Goal: Task Accomplishment & Management: Use online tool/utility

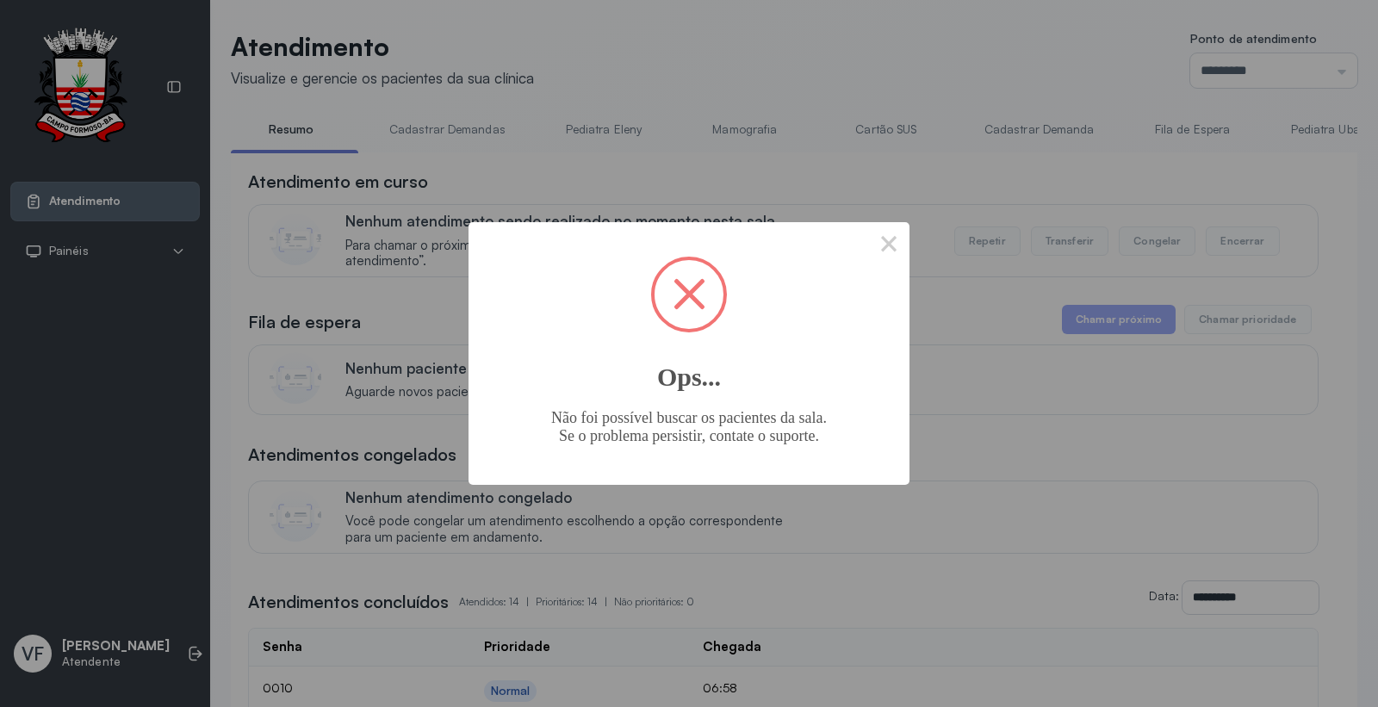
click at [891, 235] on button "×" at bounding box center [888, 242] width 41 height 41
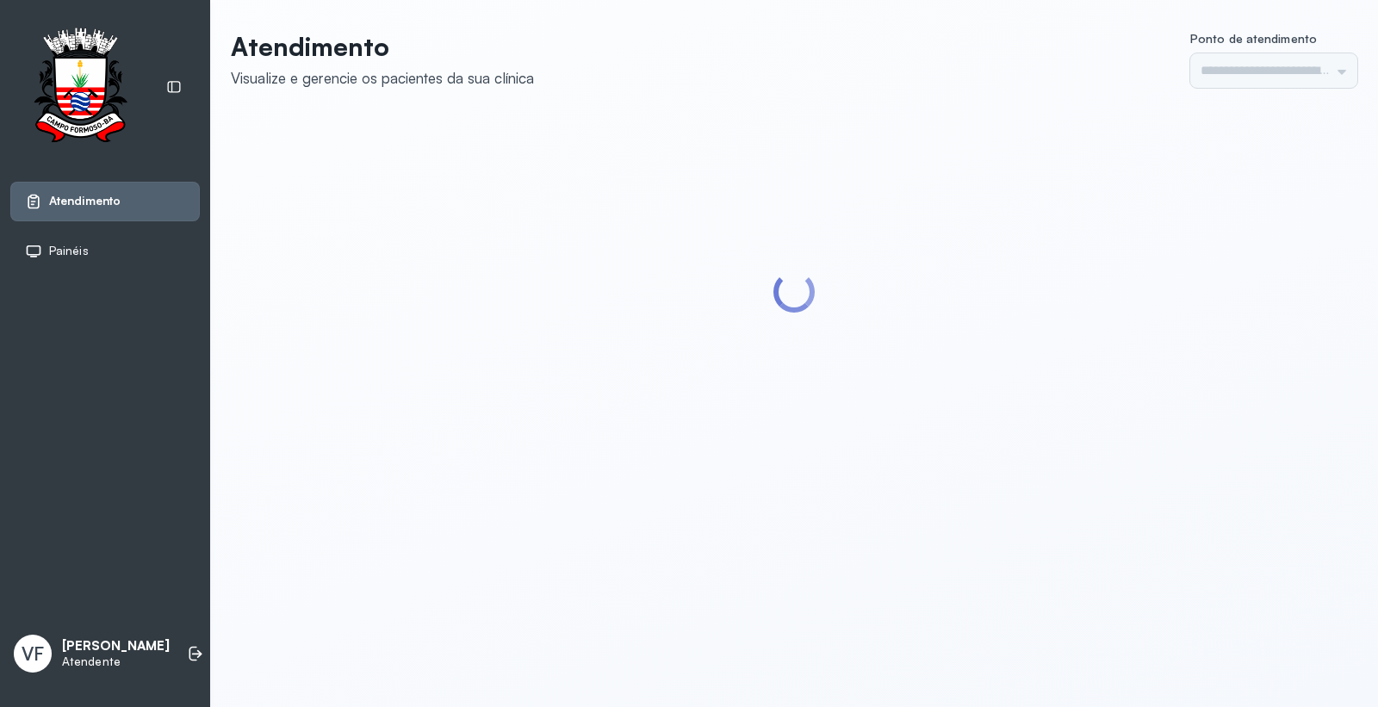
type input "*********"
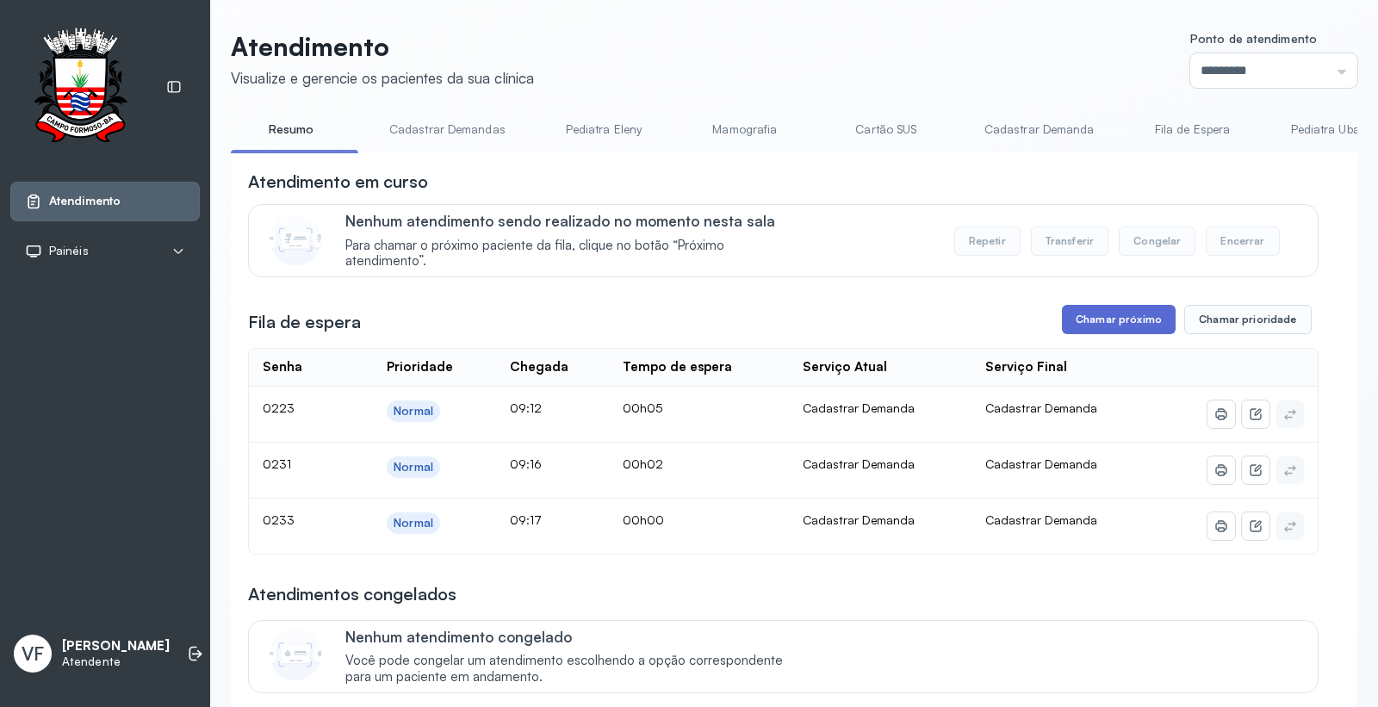
click at [1097, 317] on button "Chamar próximo" at bounding box center [1119, 319] width 114 height 29
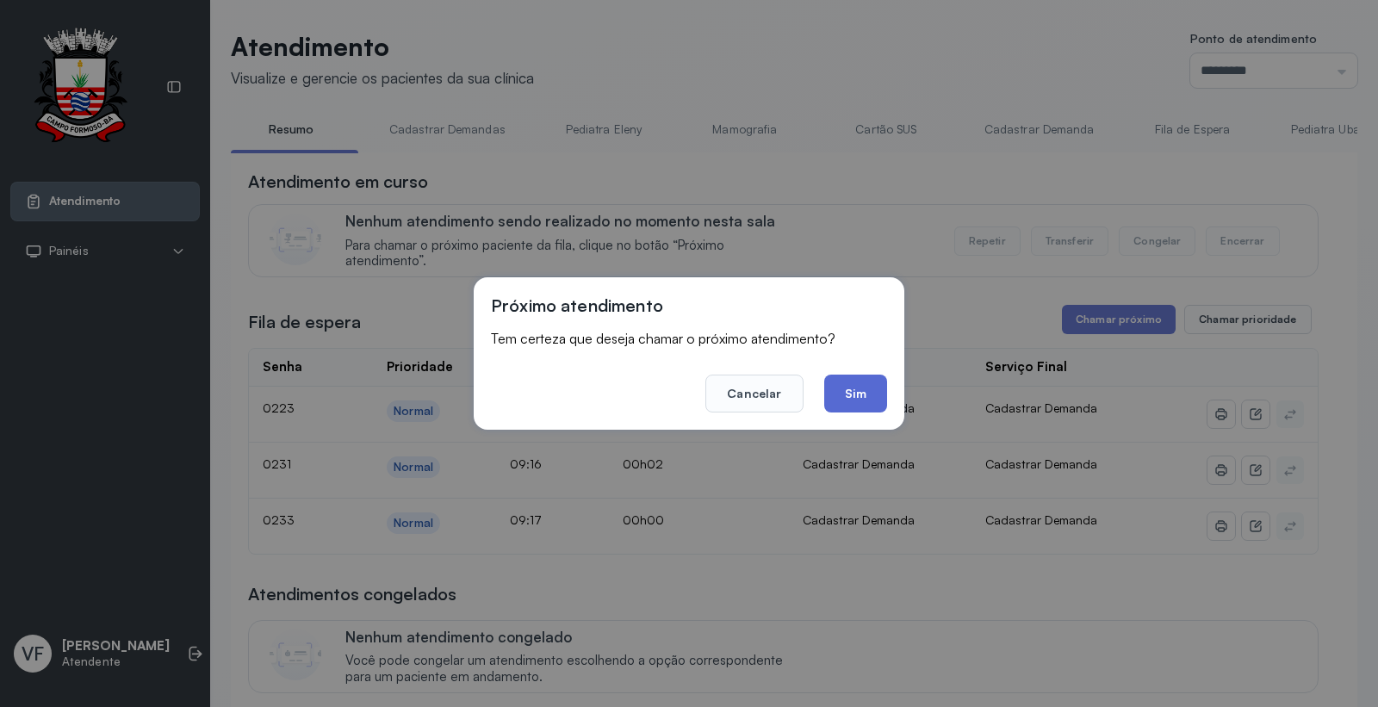
click at [862, 388] on button "Sim" at bounding box center [855, 394] width 63 height 38
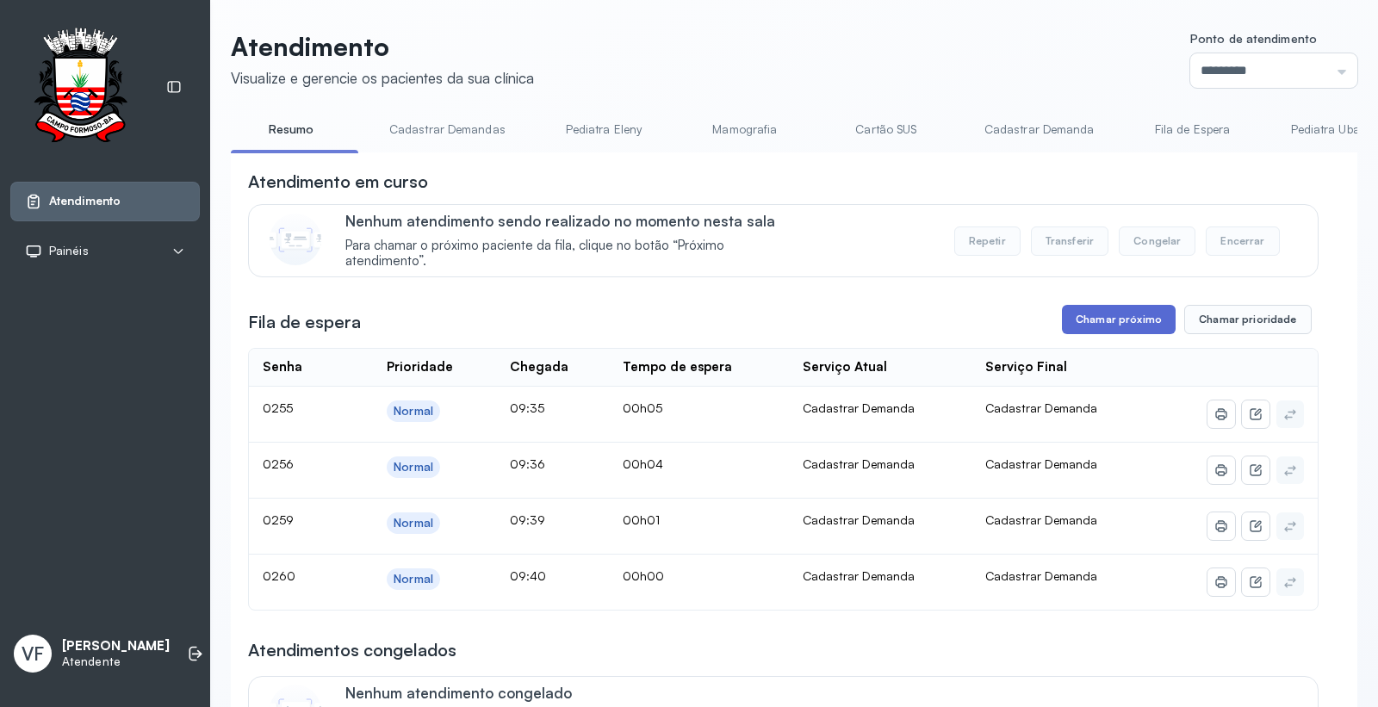
click at [1121, 313] on button "Chamar próximo" at bounding box center [1119, 319] width 114 height 29
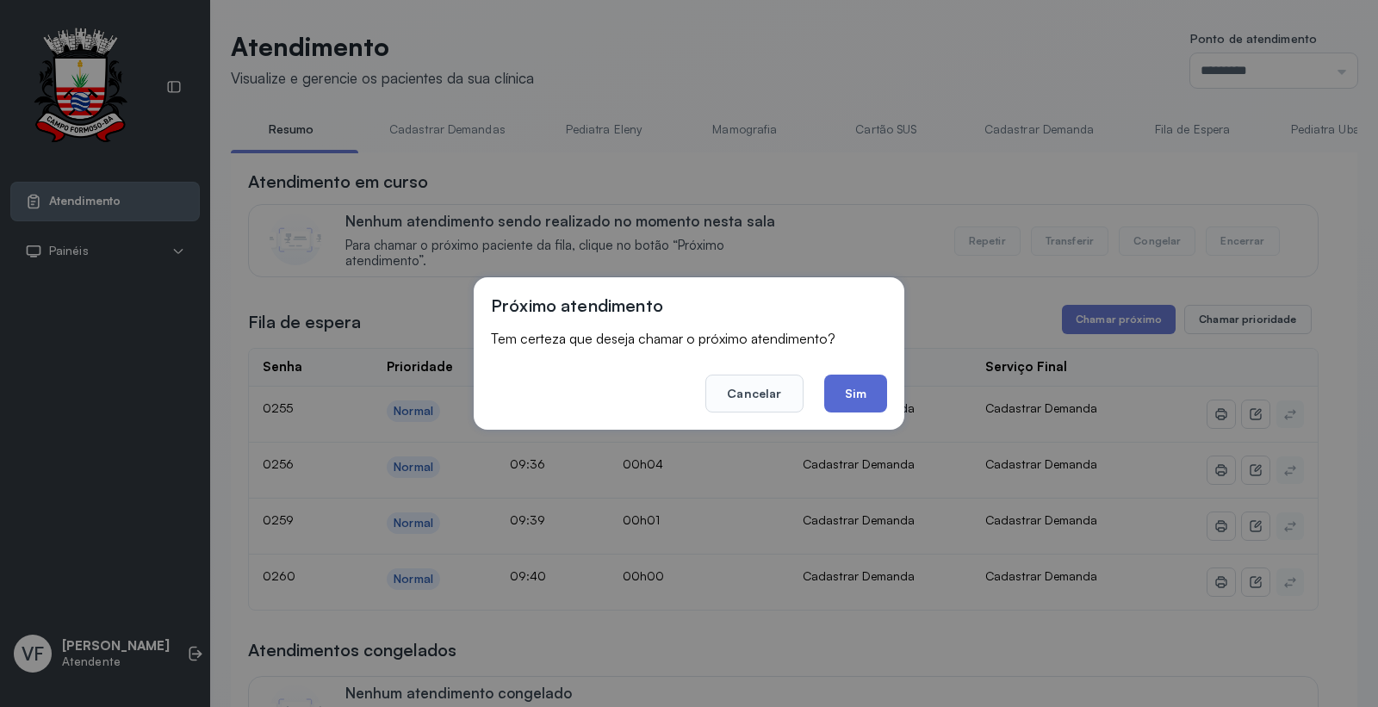
click at [855, 393] on button "Sim" at bounding box center [855, 394] width 63 height 38
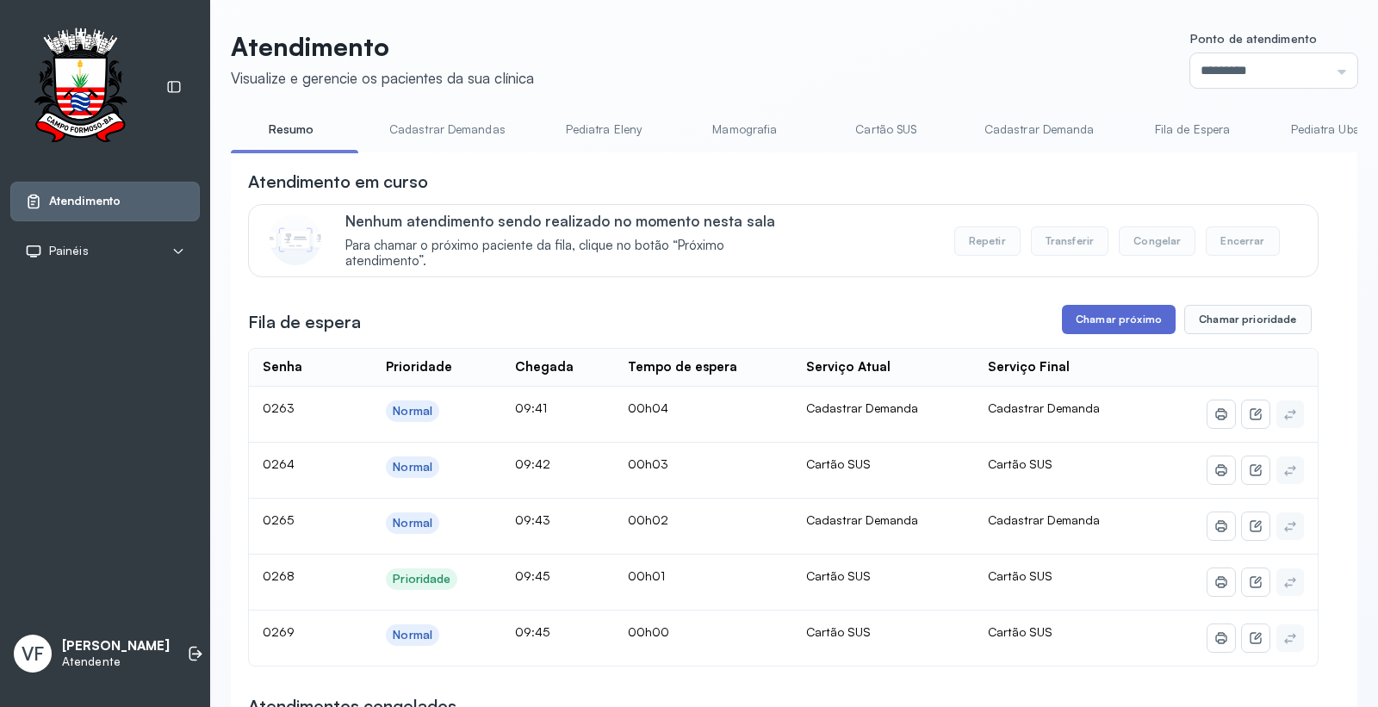
click at [1107, 315] on button "Chamar próximo" at bounding box center [1119, 319] width 114 height 29
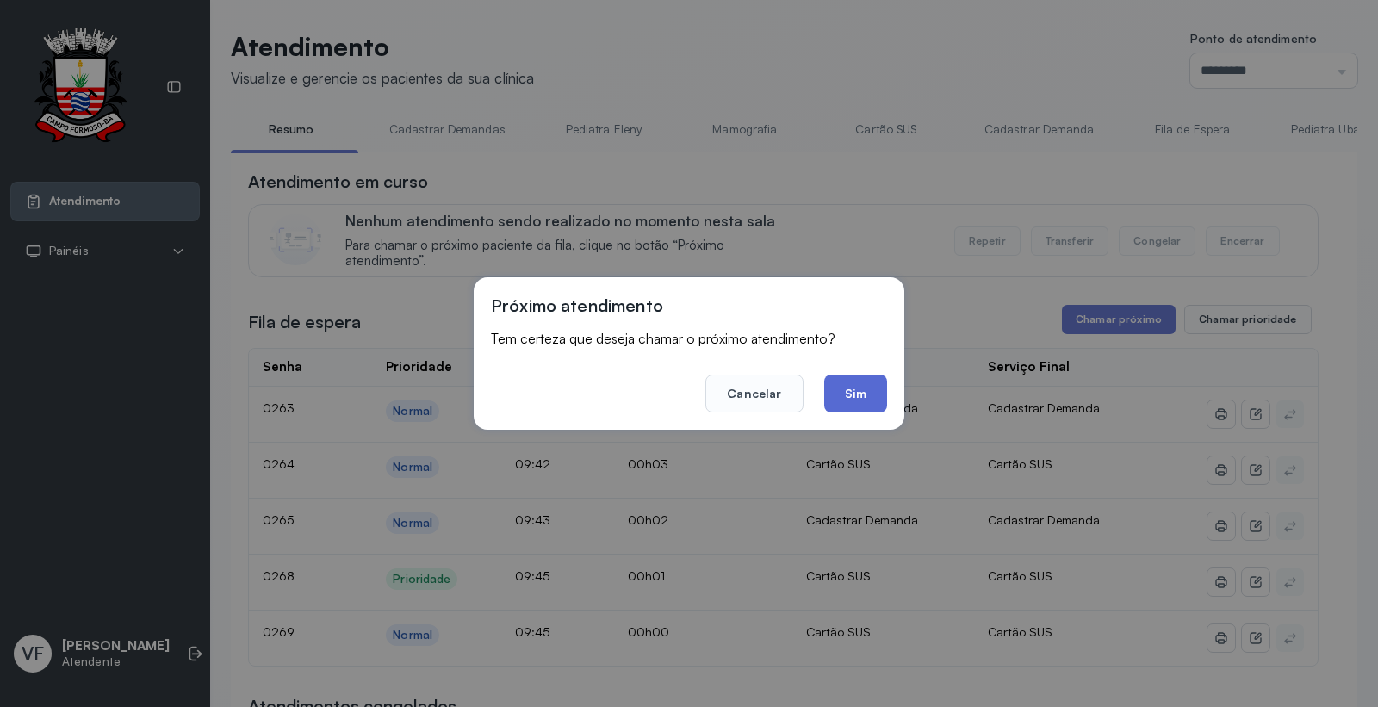
click at [864, 392] on button "Sim" at bounding box center [855, 394] width 63 height 38
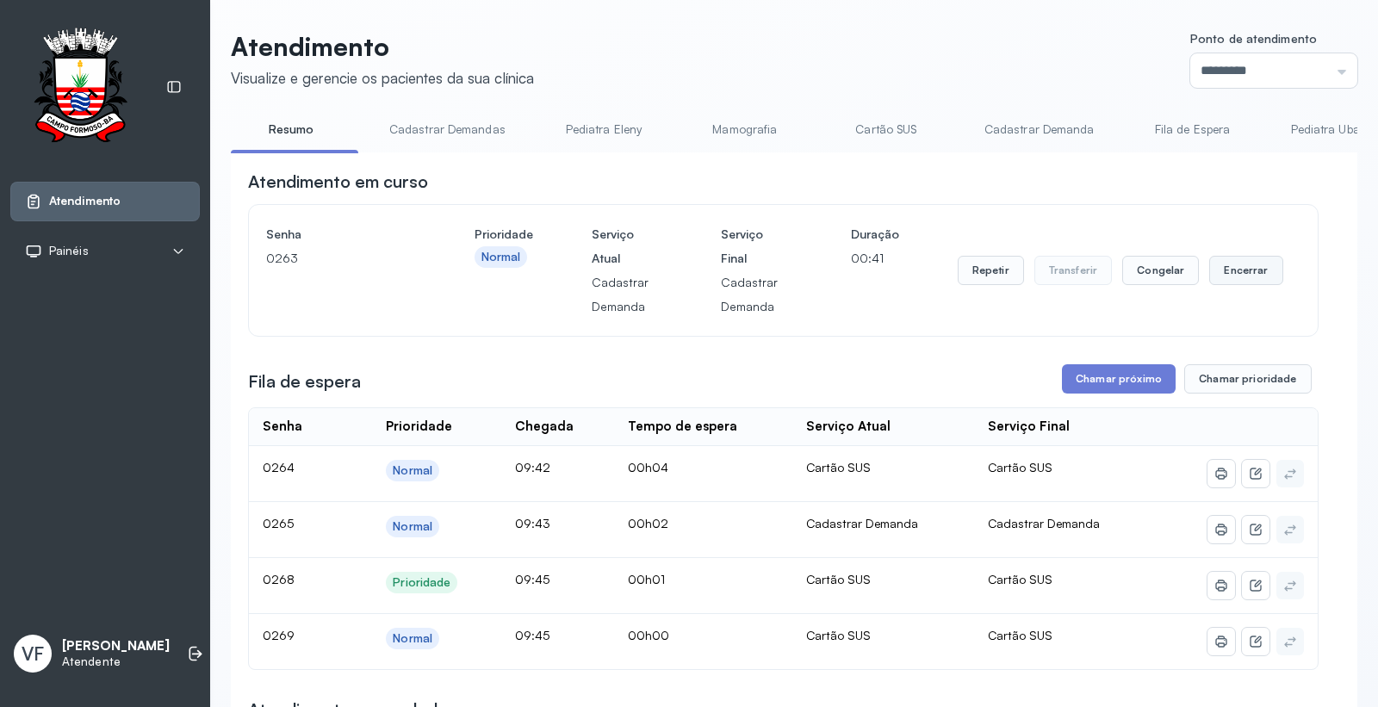
click at [1225, 268] on button "Encerrar" at bounding box center [1245, 270] width 73 height 29
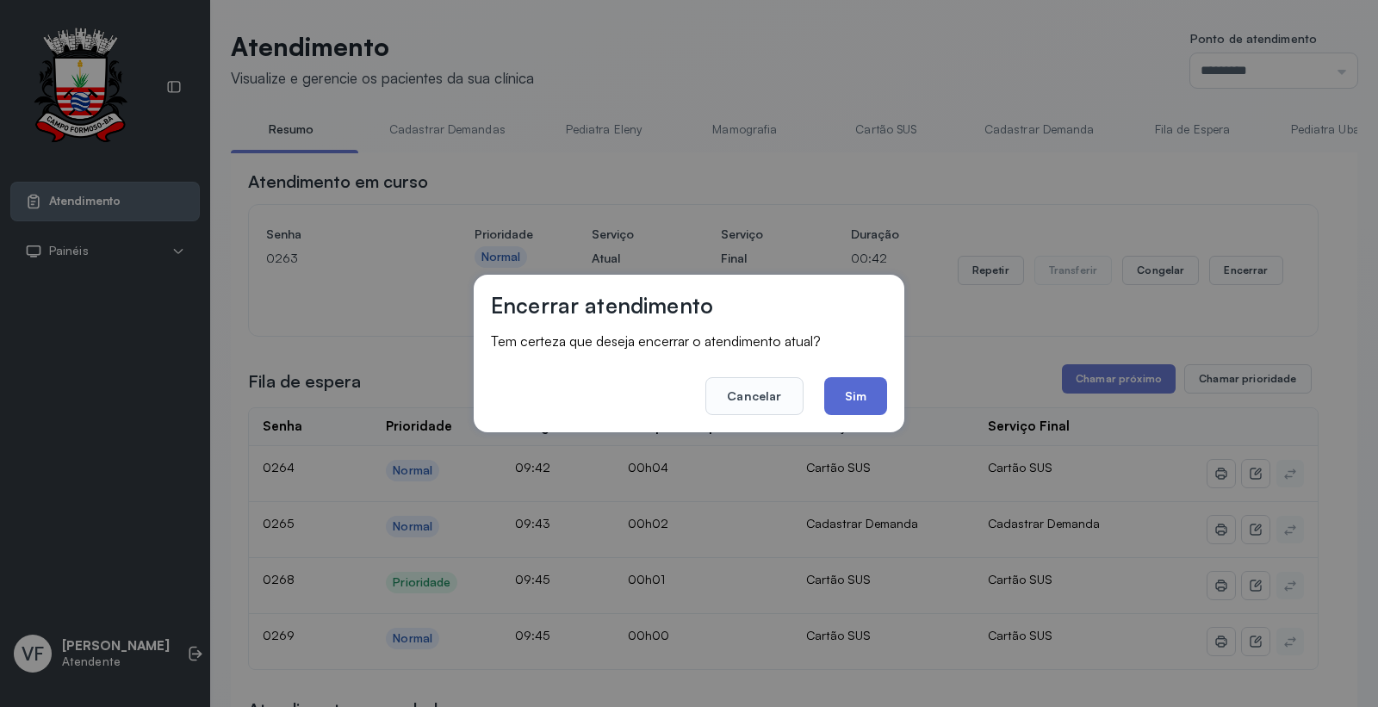
click at [853, 391] on button "Sim" at bounding box center [855, 396] width 63 height 38
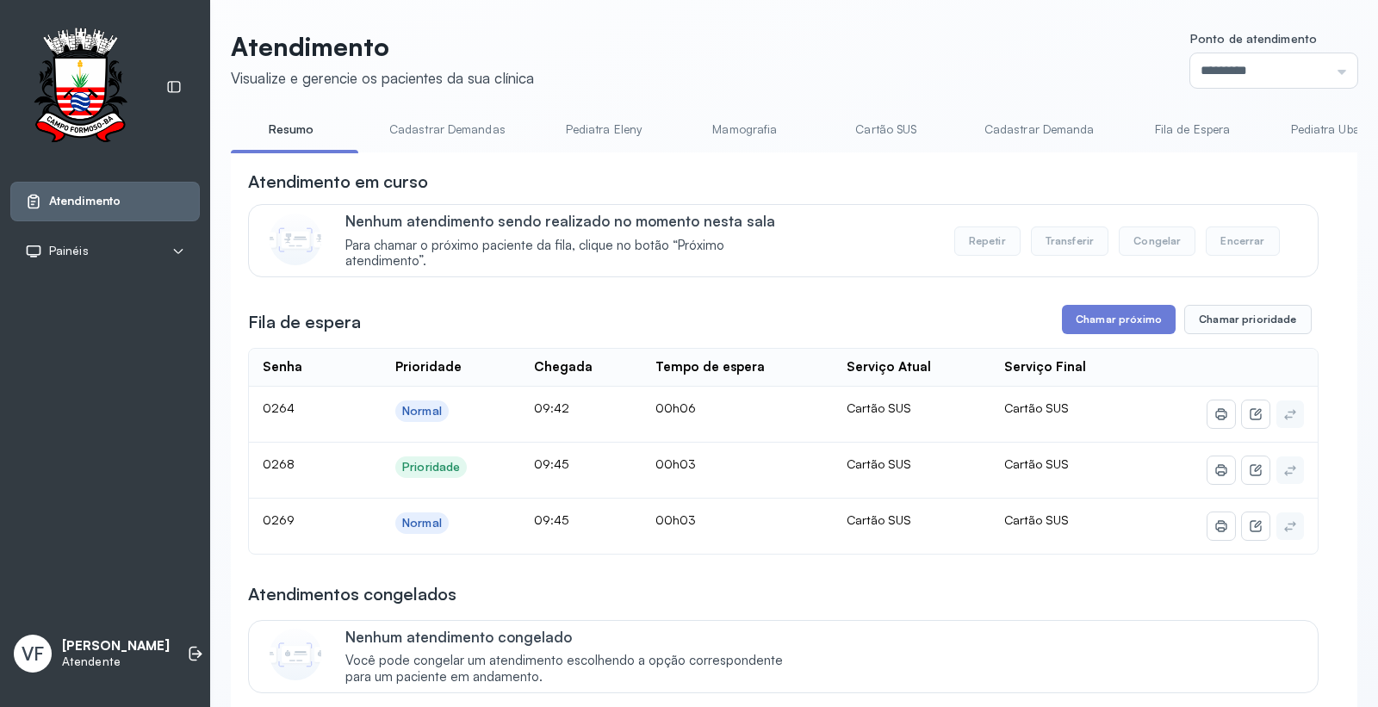
click at [1025, 132] on link "Cadastrar Demanda" at bounding box center [1039, 129] width 145 height 28
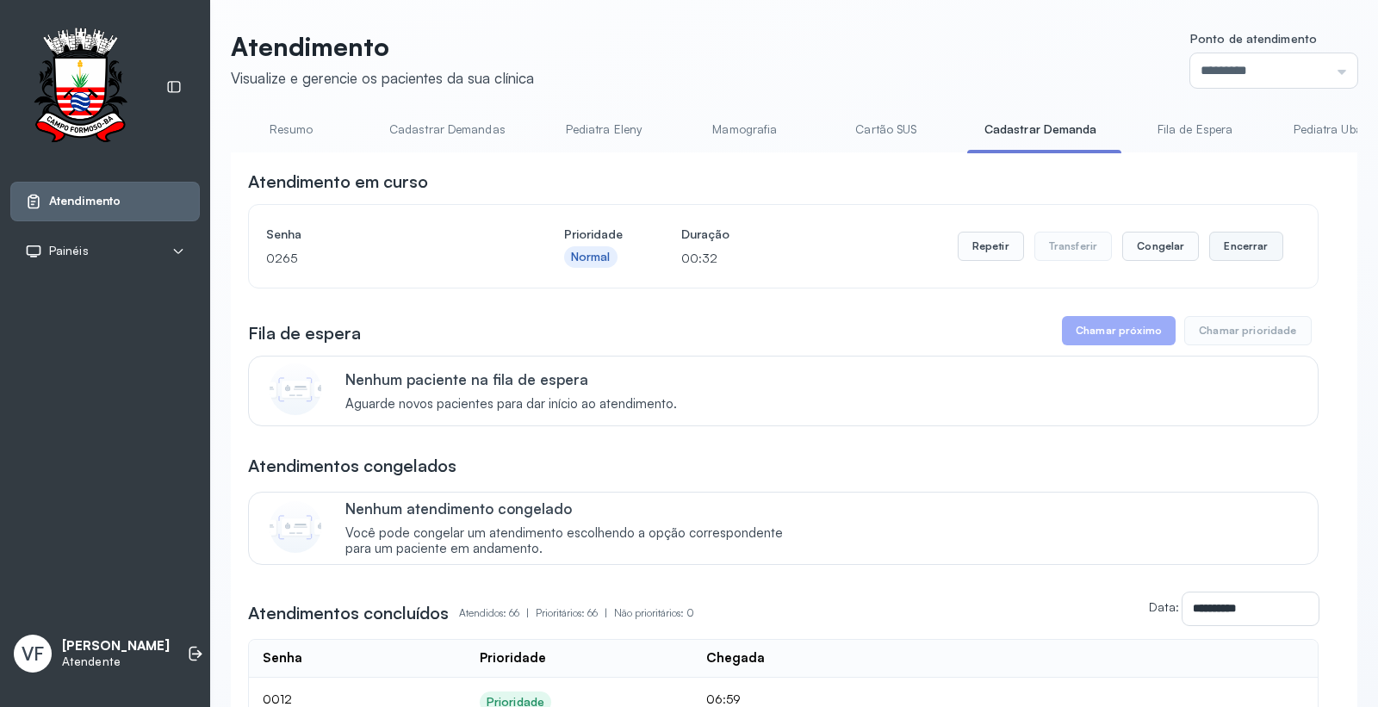
click at [1217, 241] on button "Encerrar" at bounding box center [1245, 246] width 73 height 29
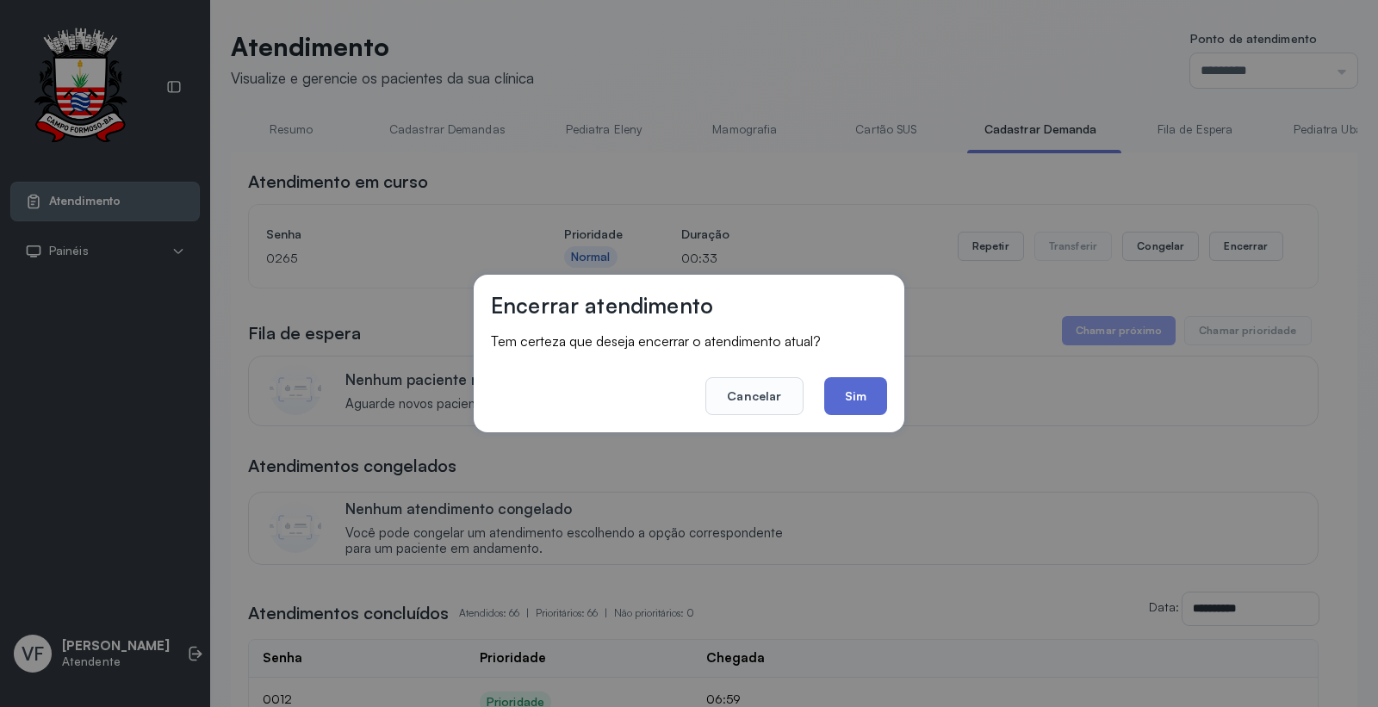
click at [854, 393] on button "Sim" at bounding box center [855, 396] width 63 height 38
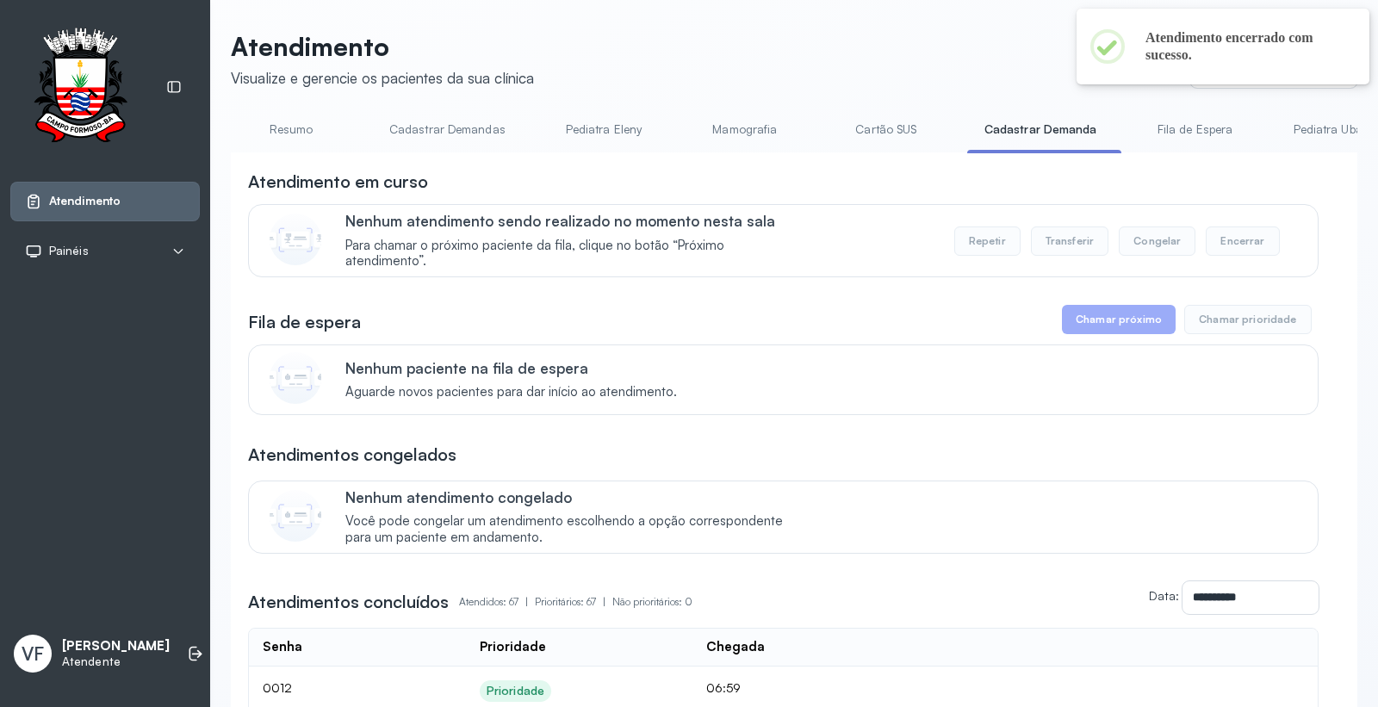
click at [289, 122] on link "Resumo" at bounding box center [291, 129] width 121 height 28
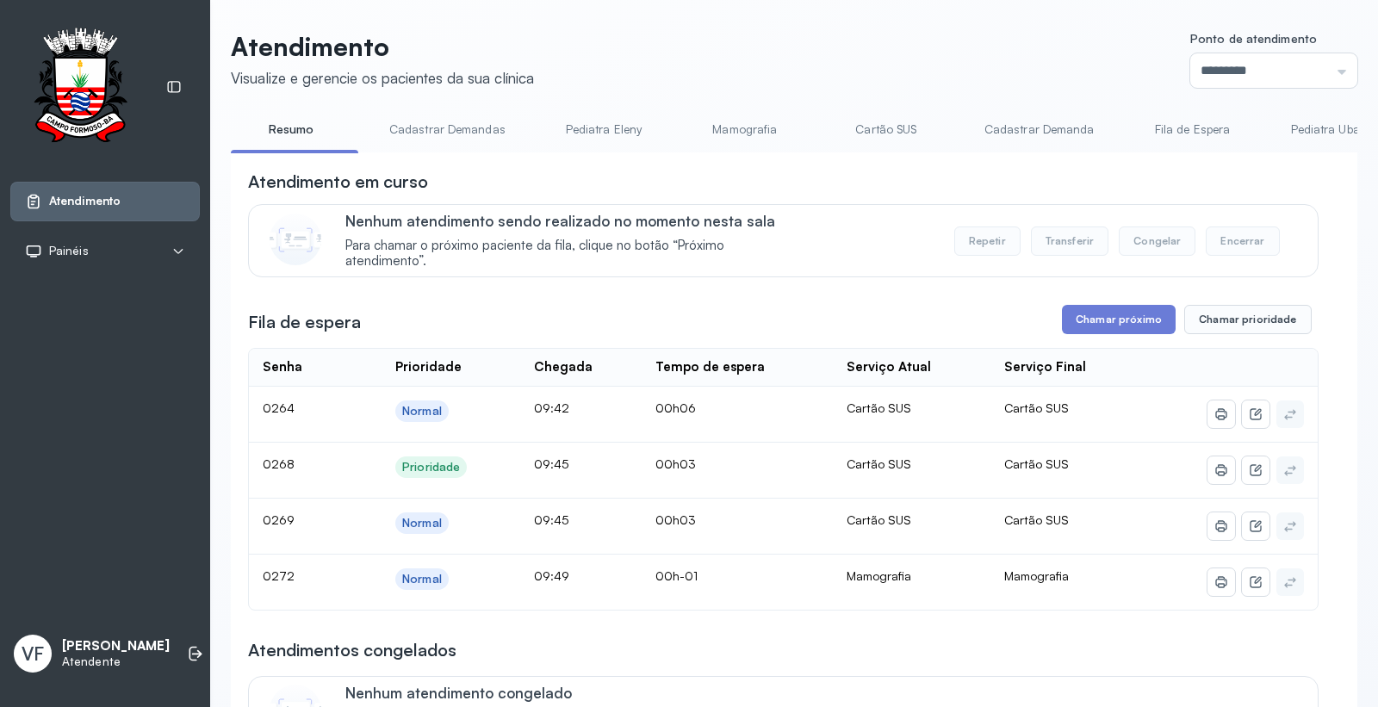
click at [439, 129] on link "Cadastrar Demandas" at bounding box center [447, 129] width 151 height 28
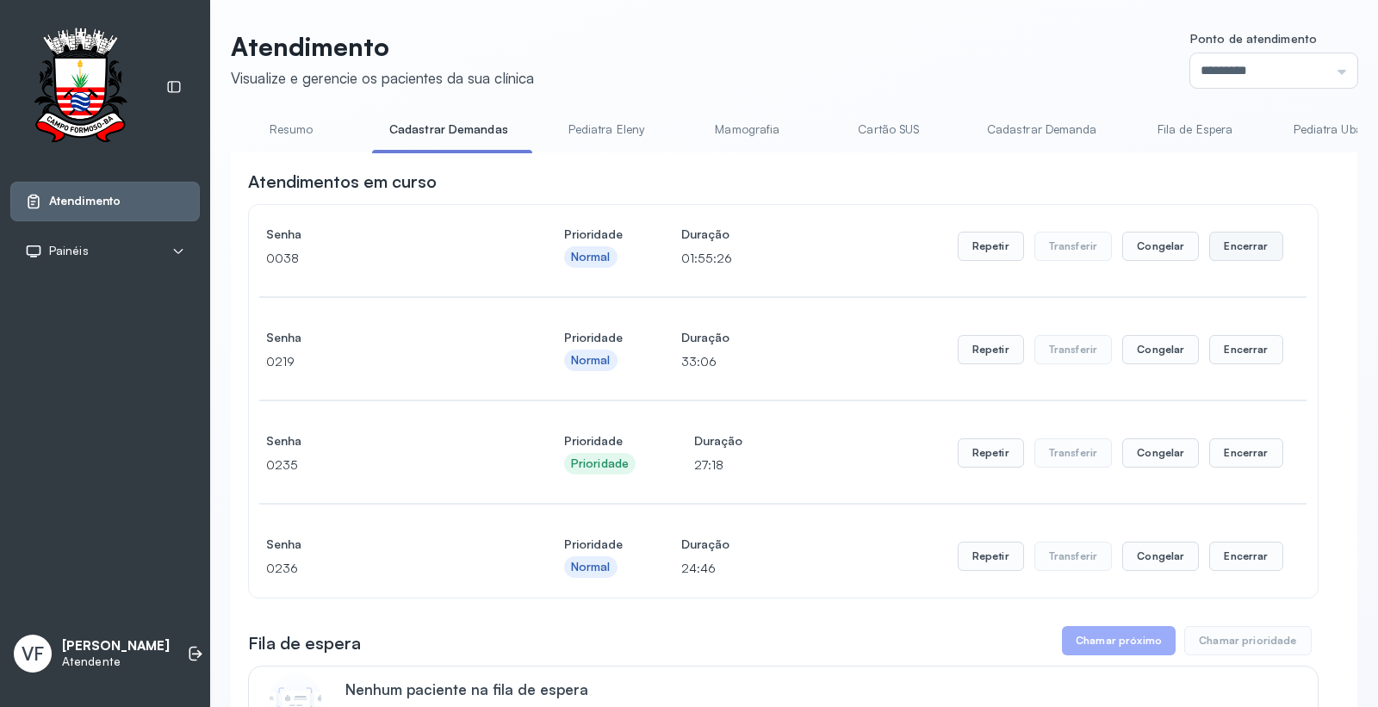
click at [1234, 251] on button "Encerrar" at bounding box center [1245, 246] width 73 height 29
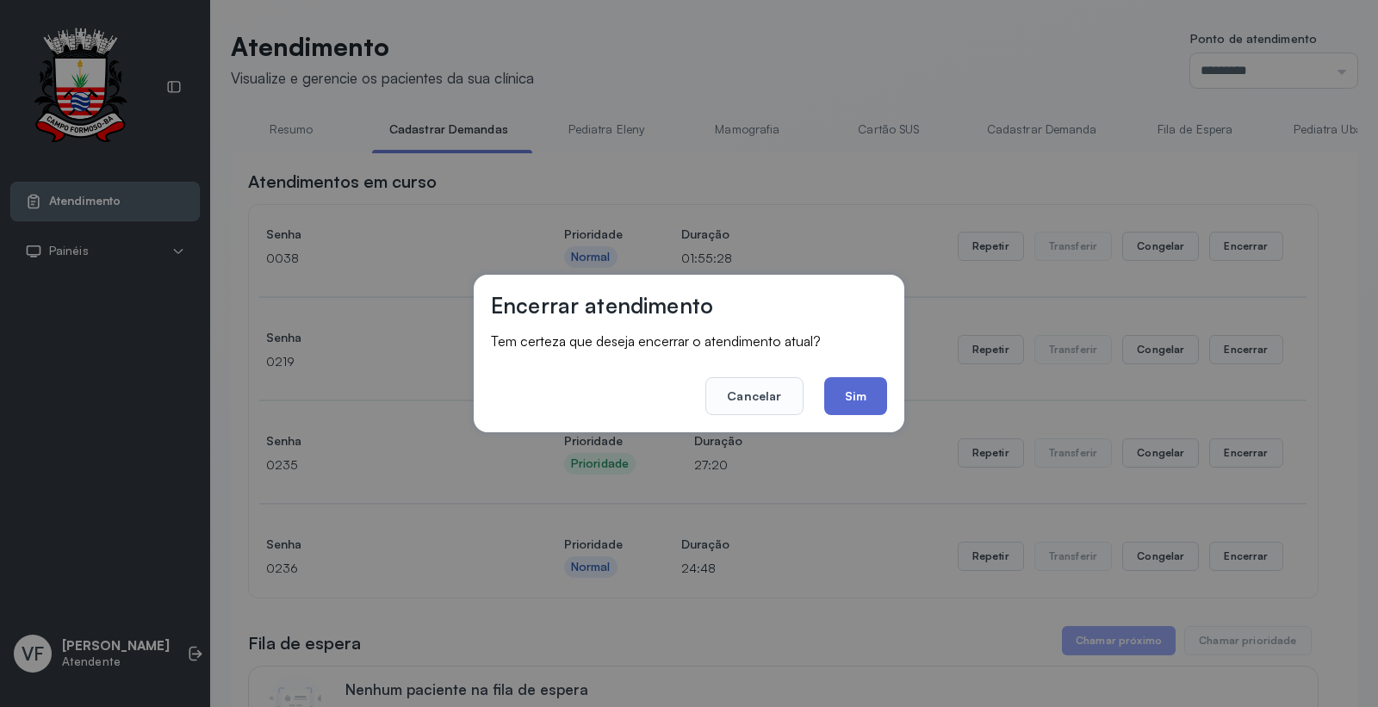
click at [853, 392] on button "Sim" at bounding box center [855, 396] width 63 height 38
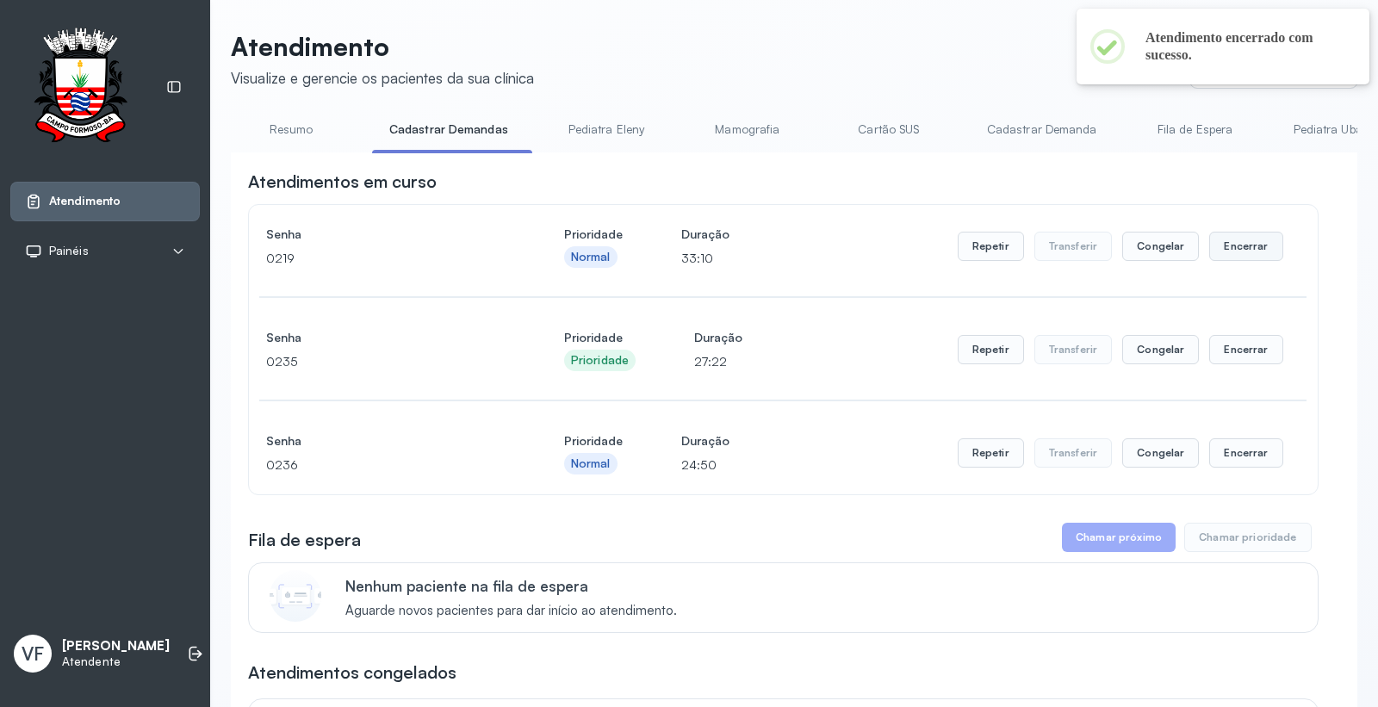
click at [1232, 243] on button "Encerrar" at bounding box center [1245, 246] width 73 height 29
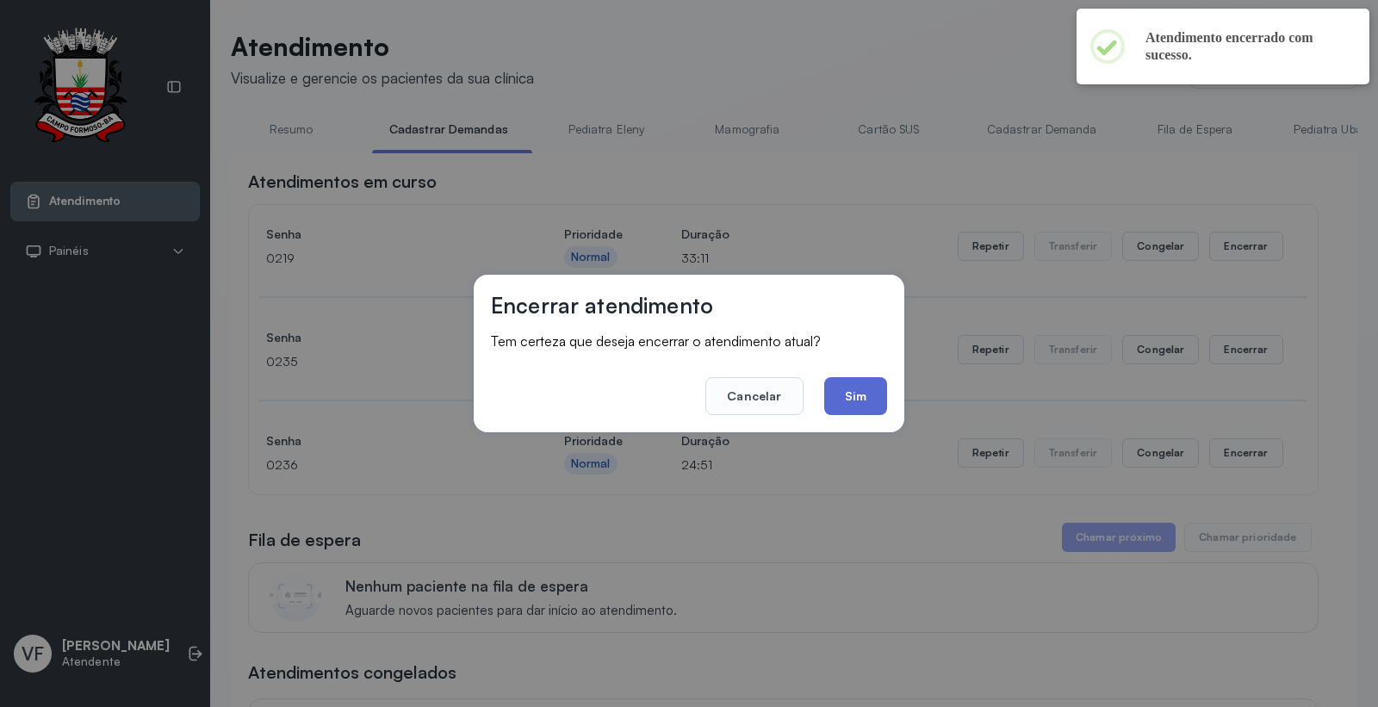
click at [873, 391] on button "Sim" at bounding box center [855, 396] width 63 height 38
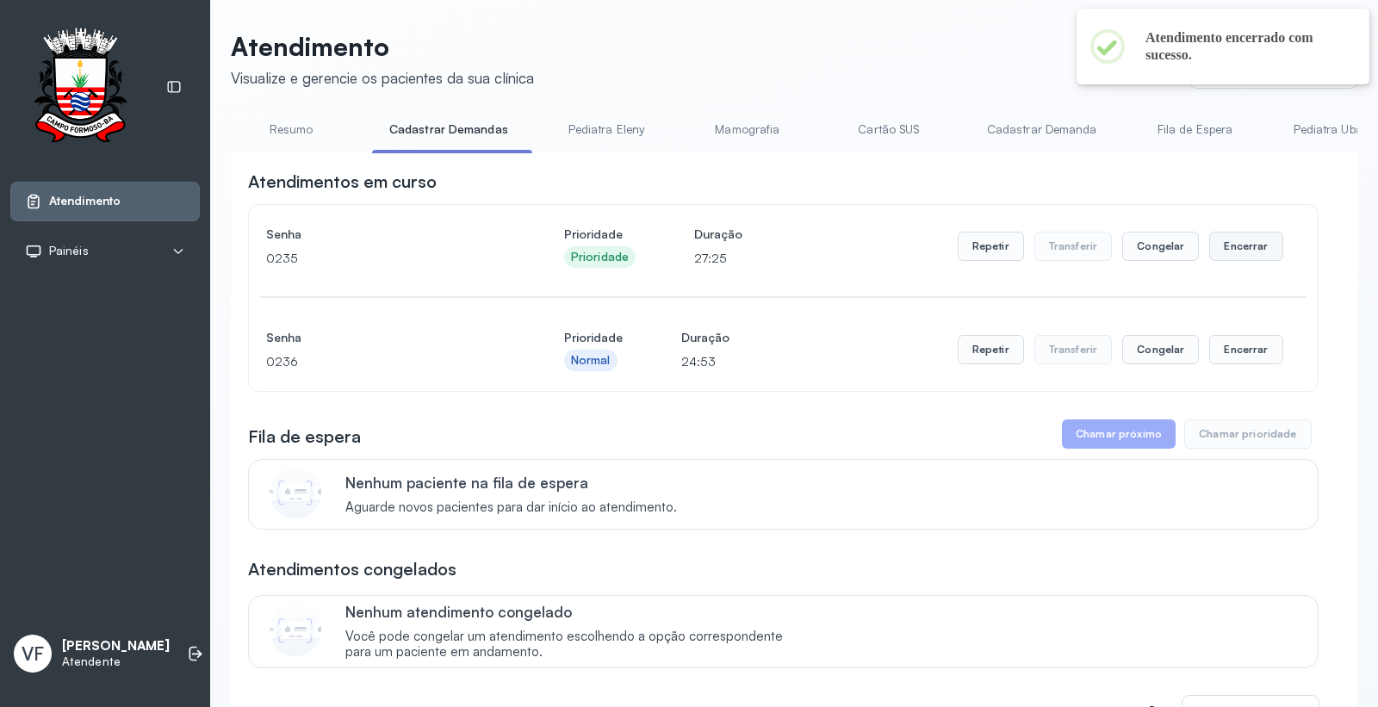
click at [1232, 251] on button "Encerrar" at bounding box center [1245, 246] width 73 height 29
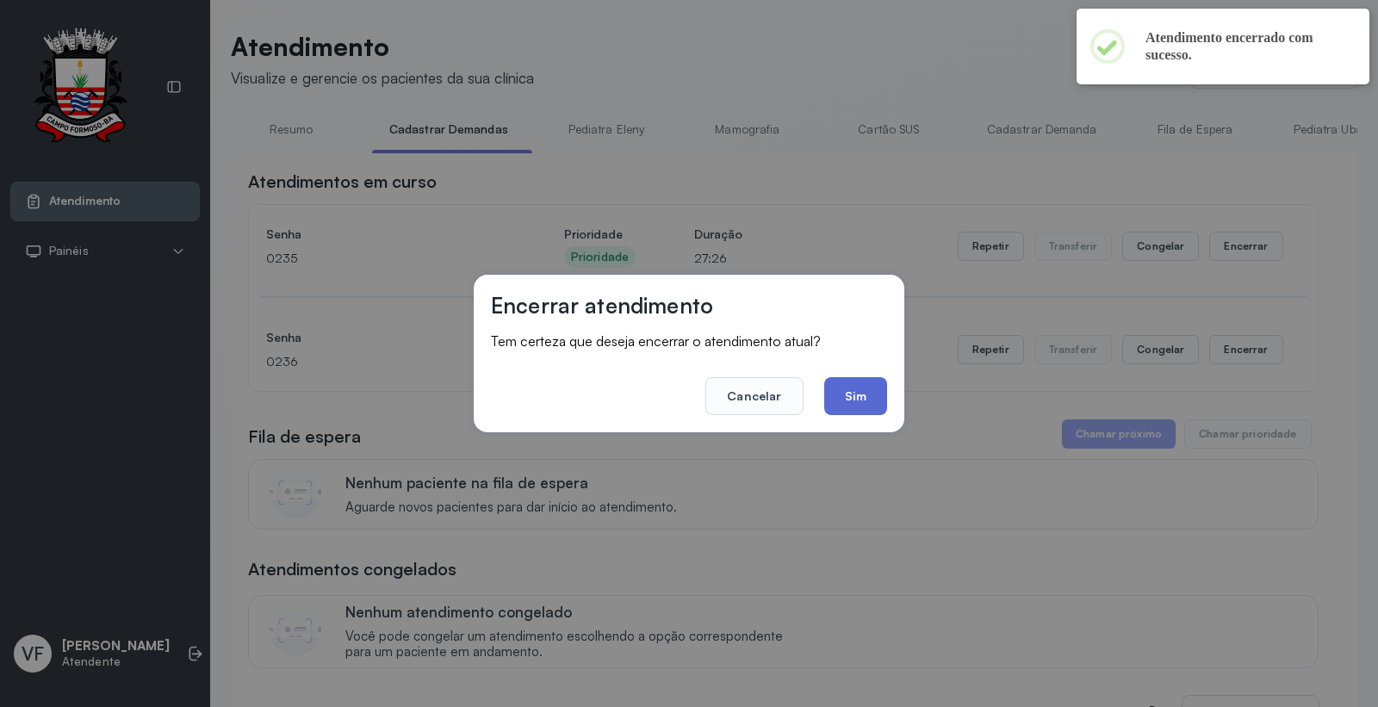
click at [848, 401] on button "Sim" at bounding box center [855, 396] width 63 height 38
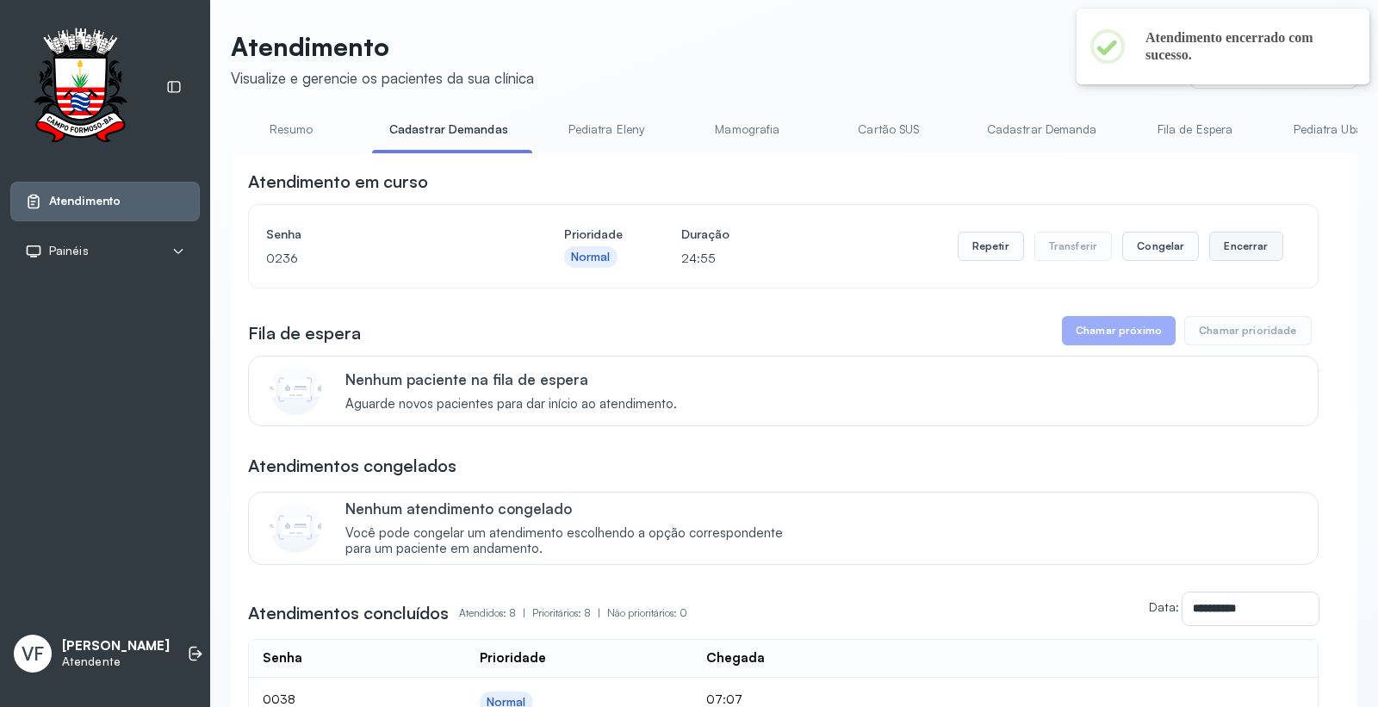
click at [1229, 243] on button "Encerrar" at bounding box center [1245, 246] width 73 height 29
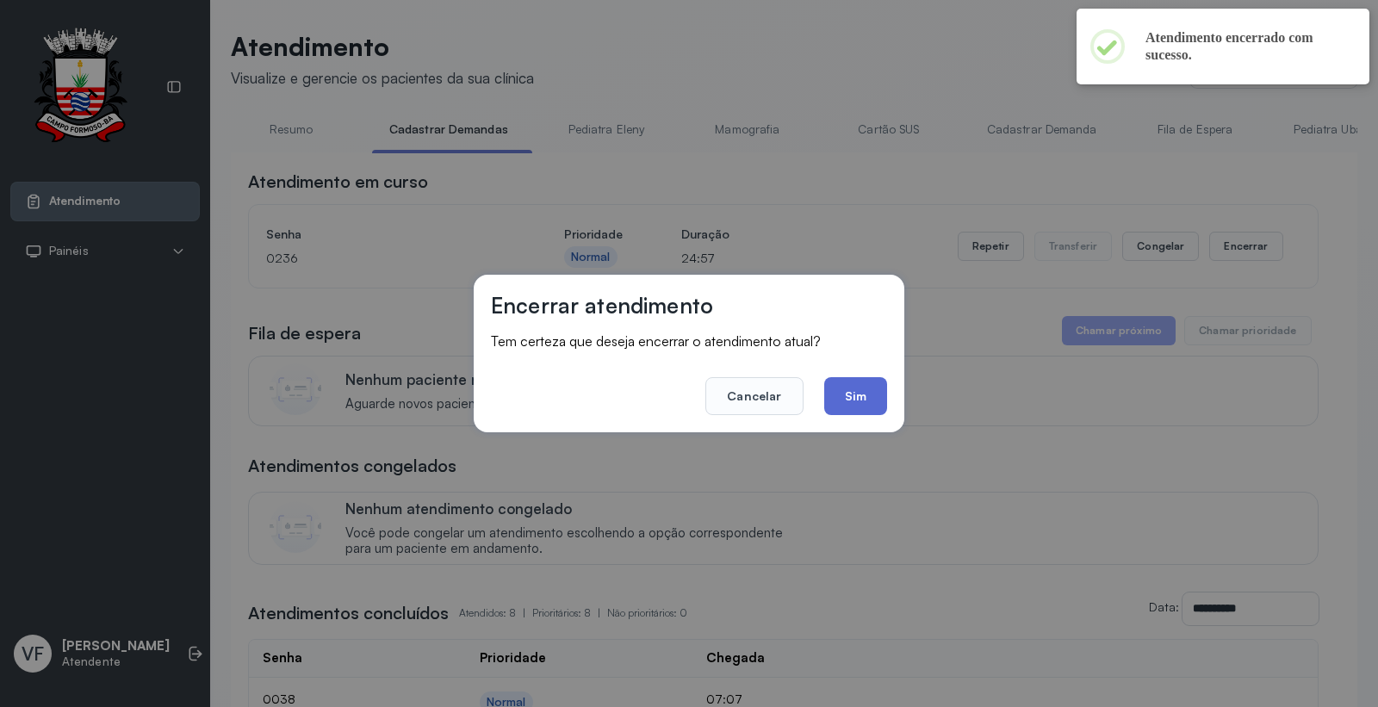
click at [856, 381] on button "Sim" at bounding box center [855, 396] width 63 height 38
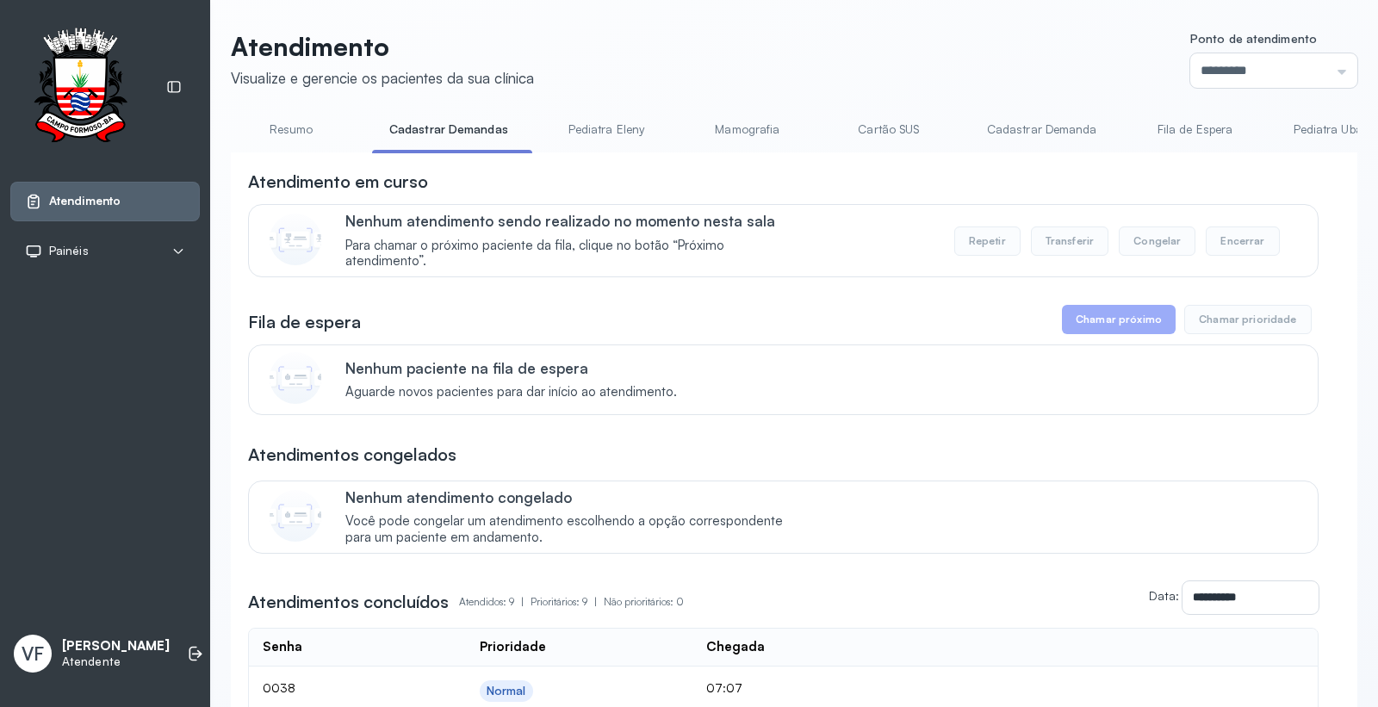
click at [294, 121] on link "Resumo" at bounding box center [291, 129] width 121 height 28
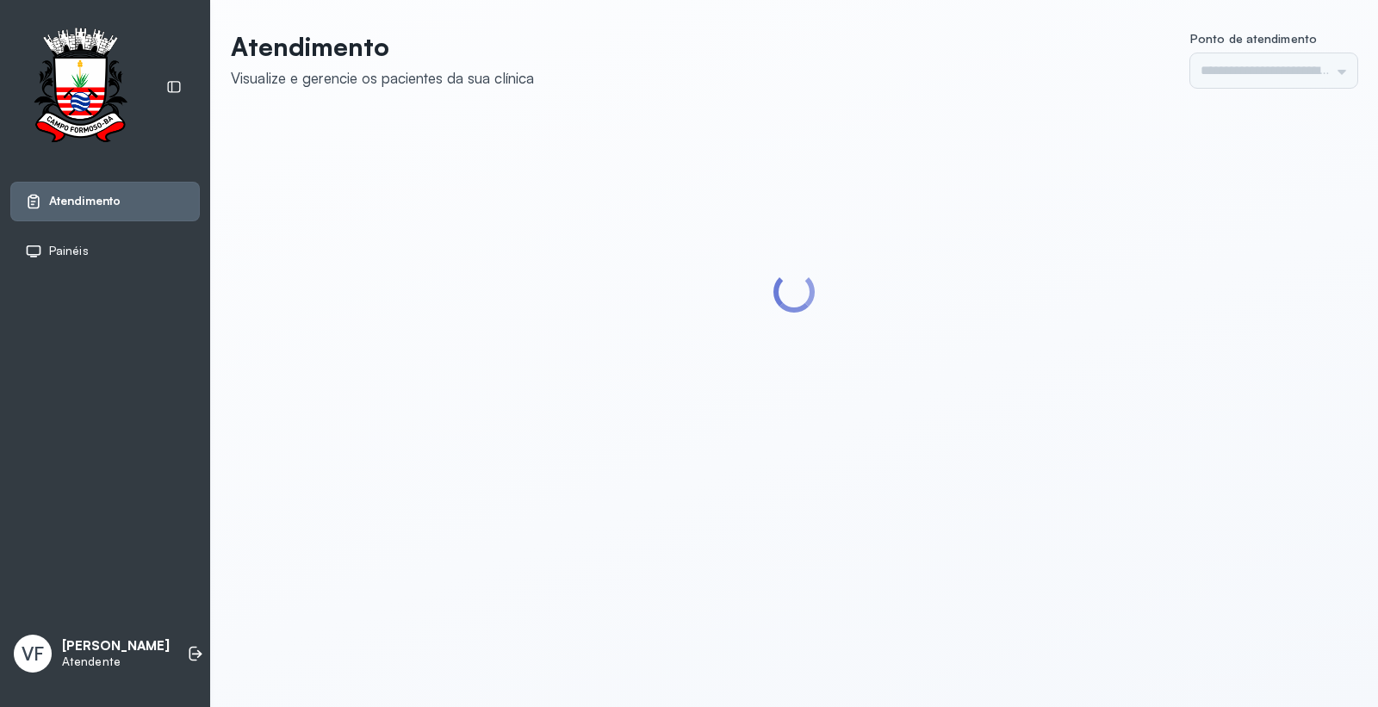
type input "*********"
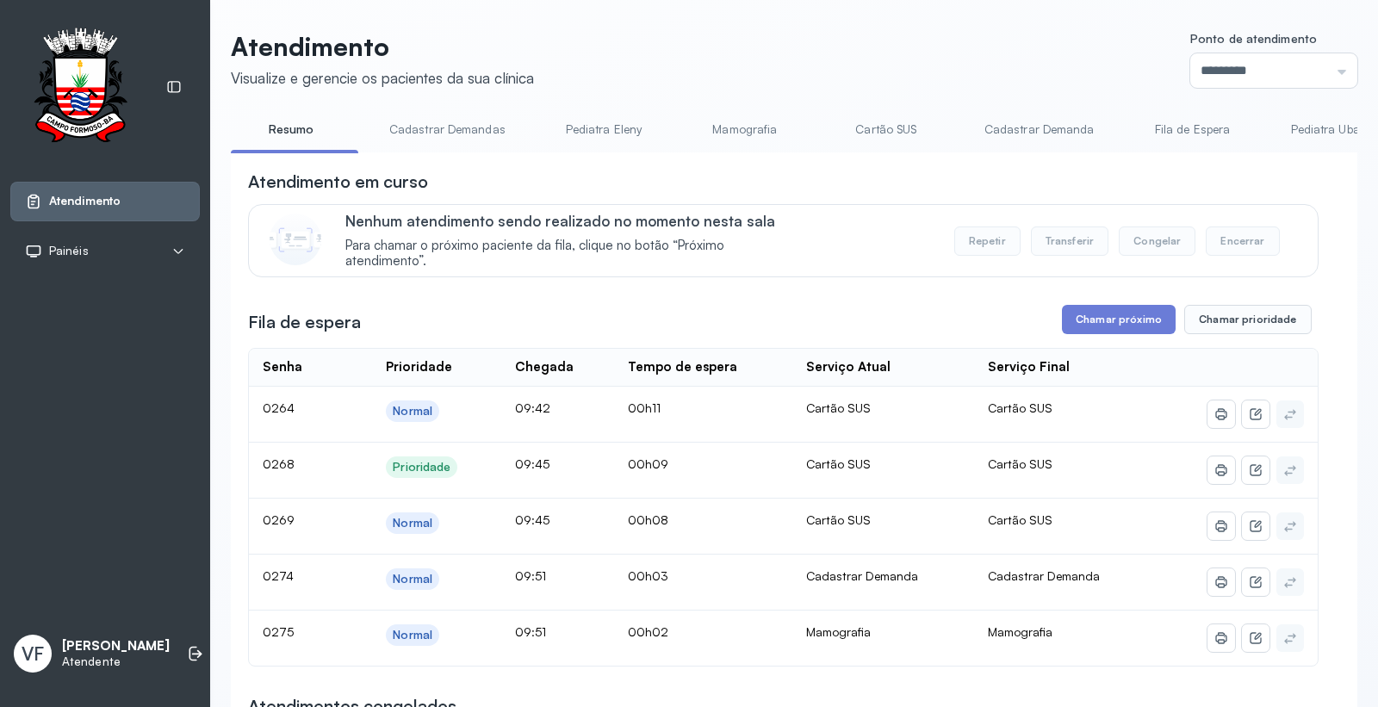
click at [1014, 121] on link "Cadastrar Demanda" at bounding box center [1039, 129] width 145 height 28
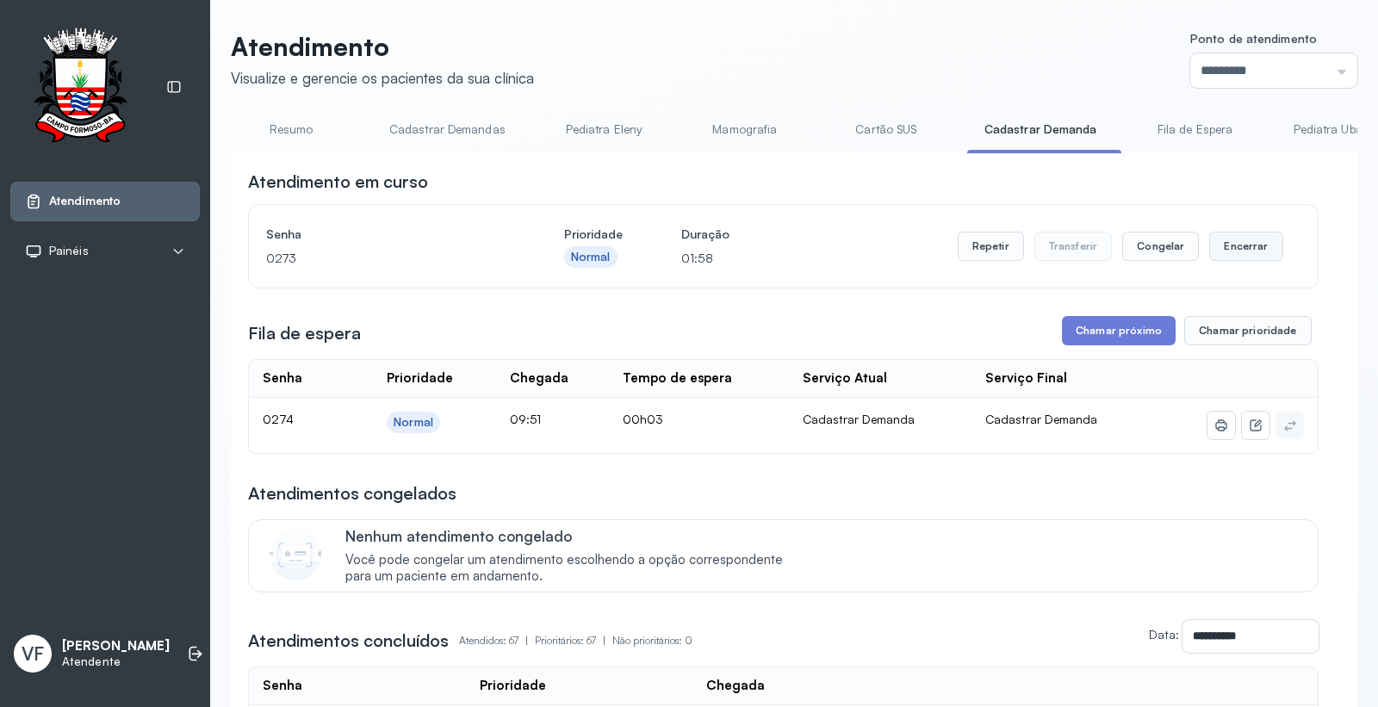
click at [1242, 245] on button "Encerrar" at bounding box center [1245, 246] width 73 height 29
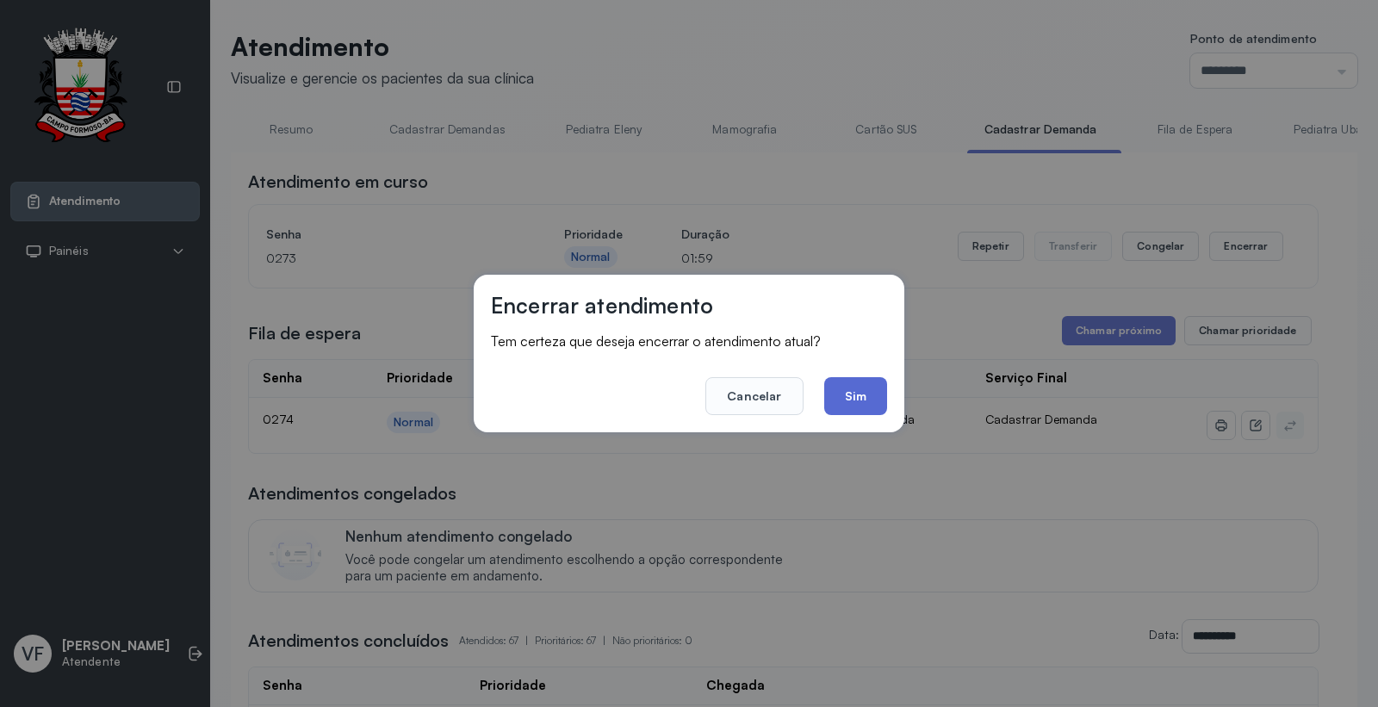
click at [861, 390] on button "Sim" at bounding box center [855, 396] width 63 height 38
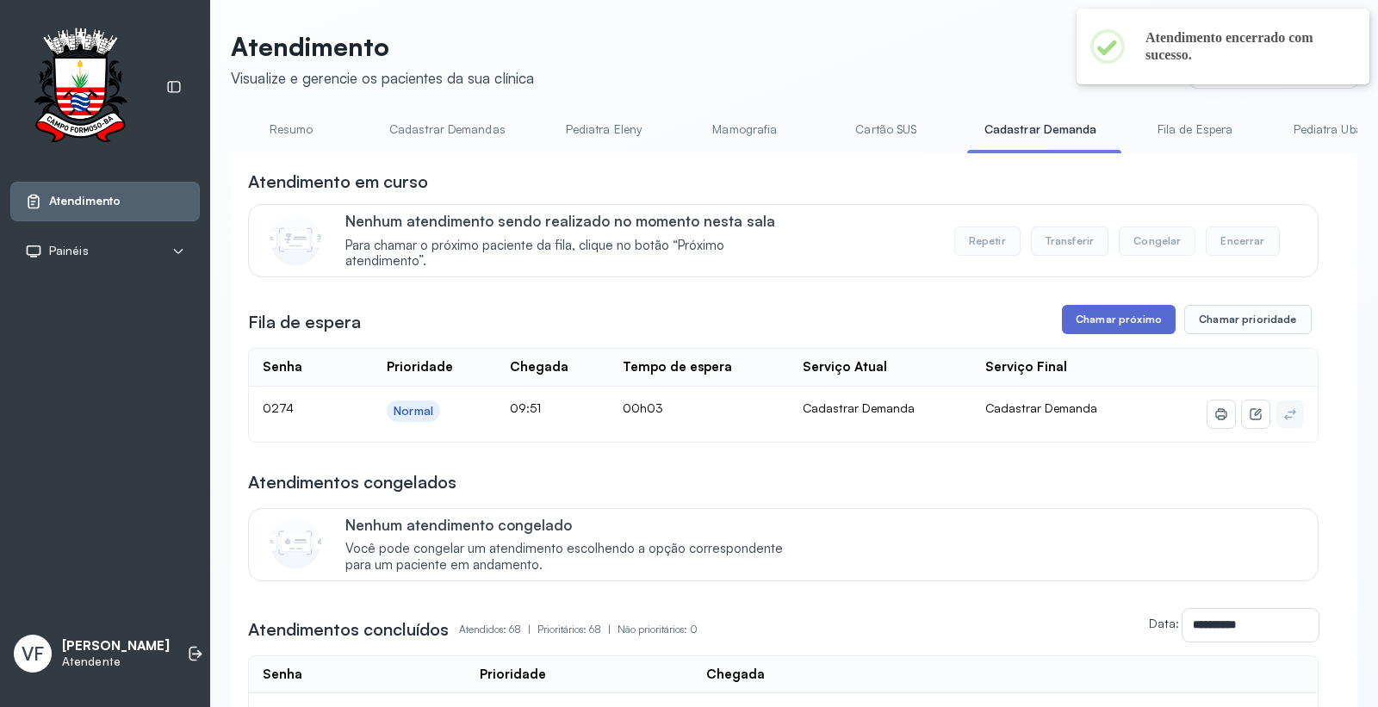
click at [1098, 313] on button "Chamar próximo" at bounding box center [1119, 319] width 114 height 29
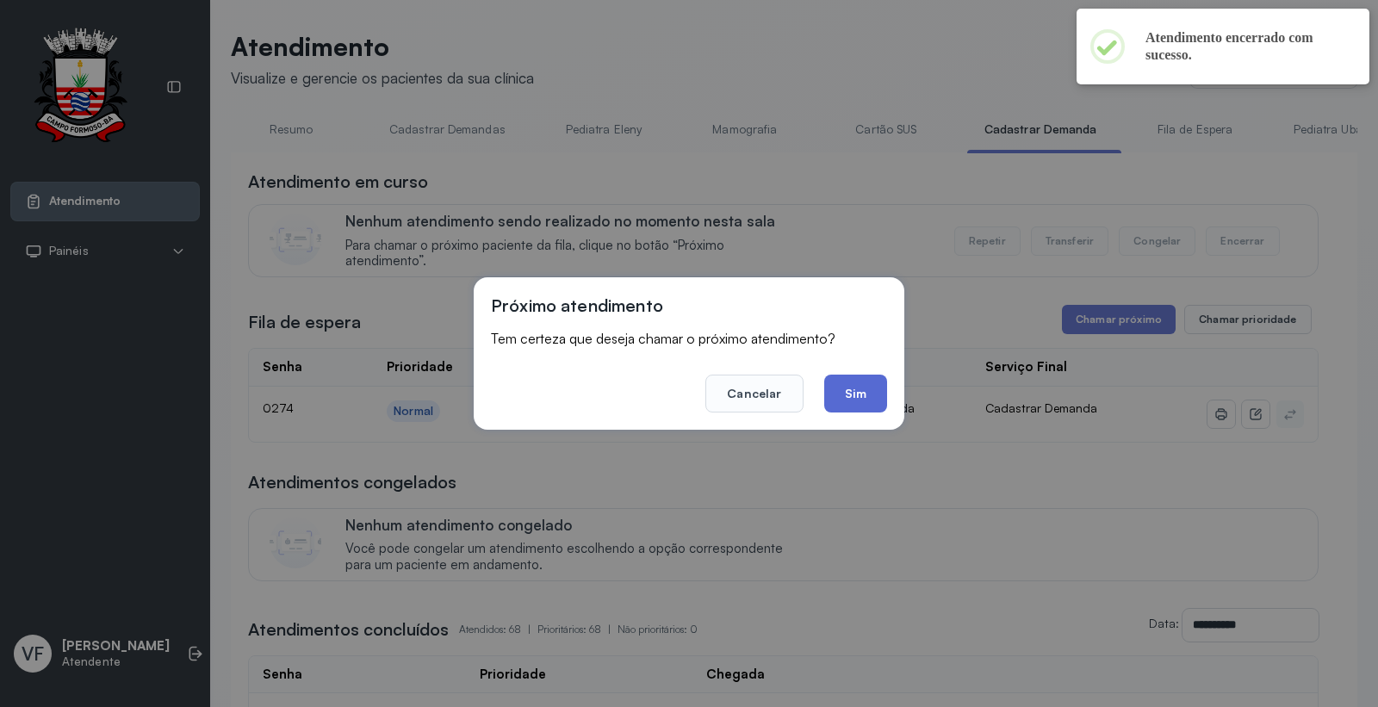
click at [864, 402] on button "Sim" at bounding box center [855, 394] width 63 height 38
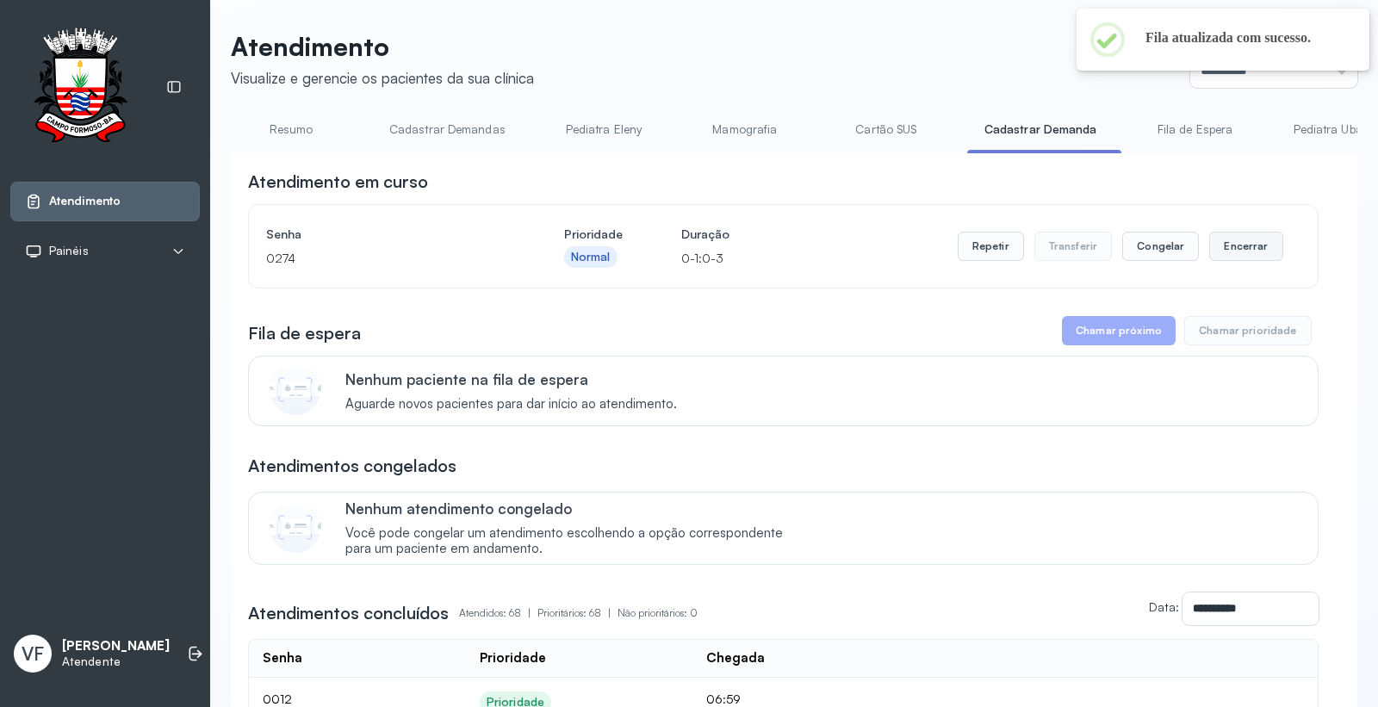
click at [1237, 241] on button "Encerrar" at bounding box center [1245, 246] width 73 height 29
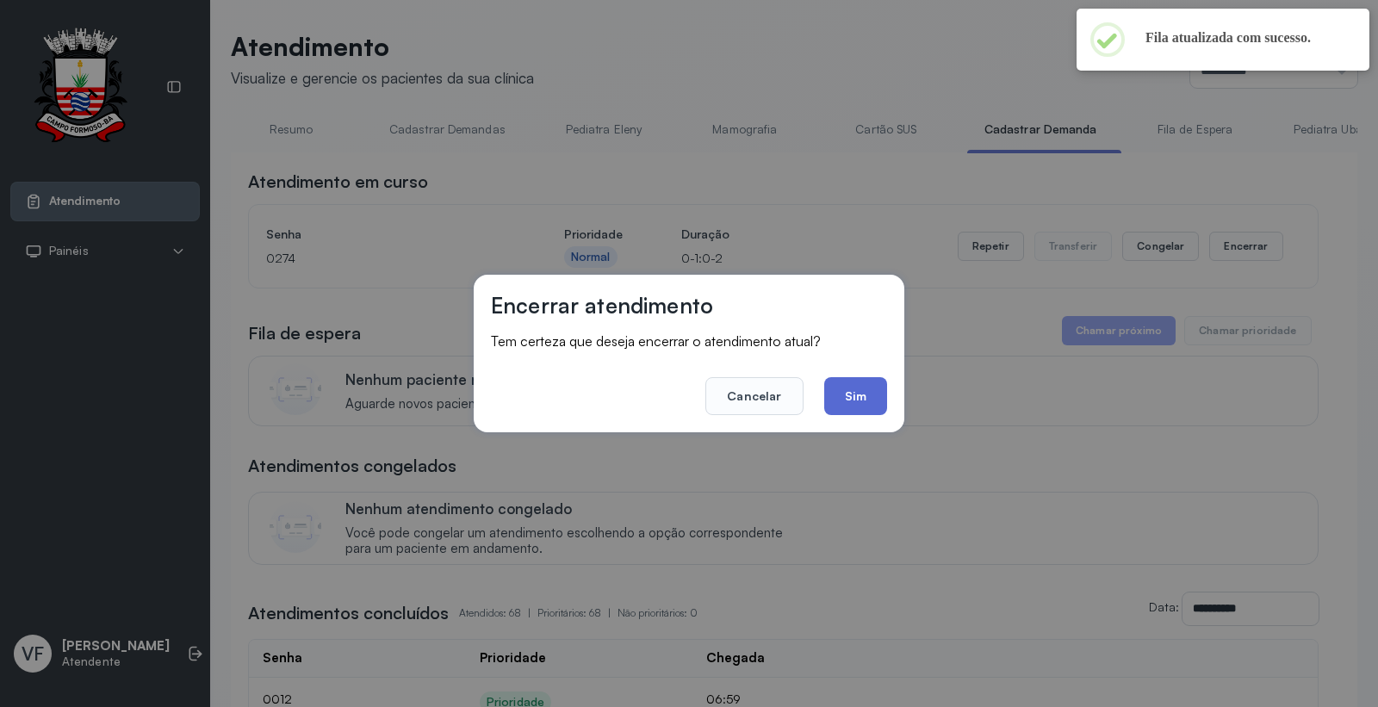
click at [852, 390] on button "Sim" at bounding box center [855, 396] width 63 height 38
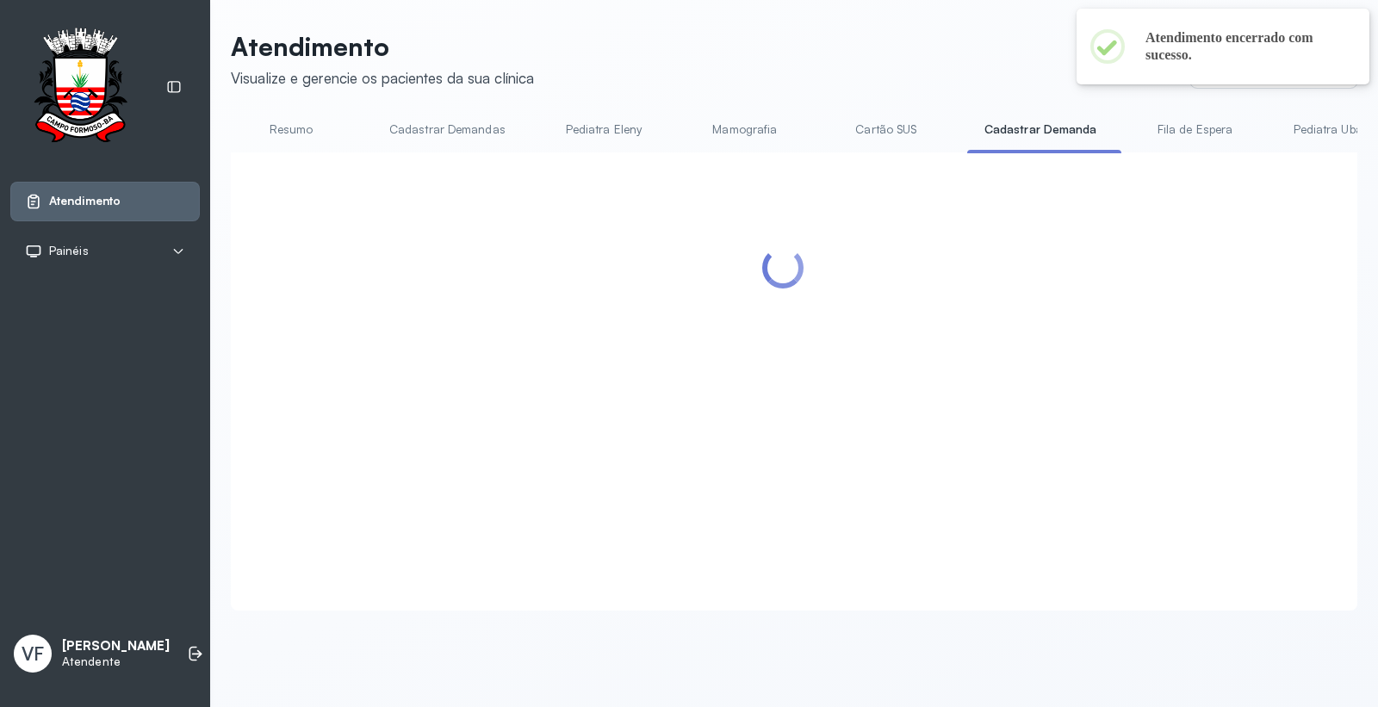
click at [299, 133] on link "Resumo" at bounding box center [291, 129] width 121 height 28
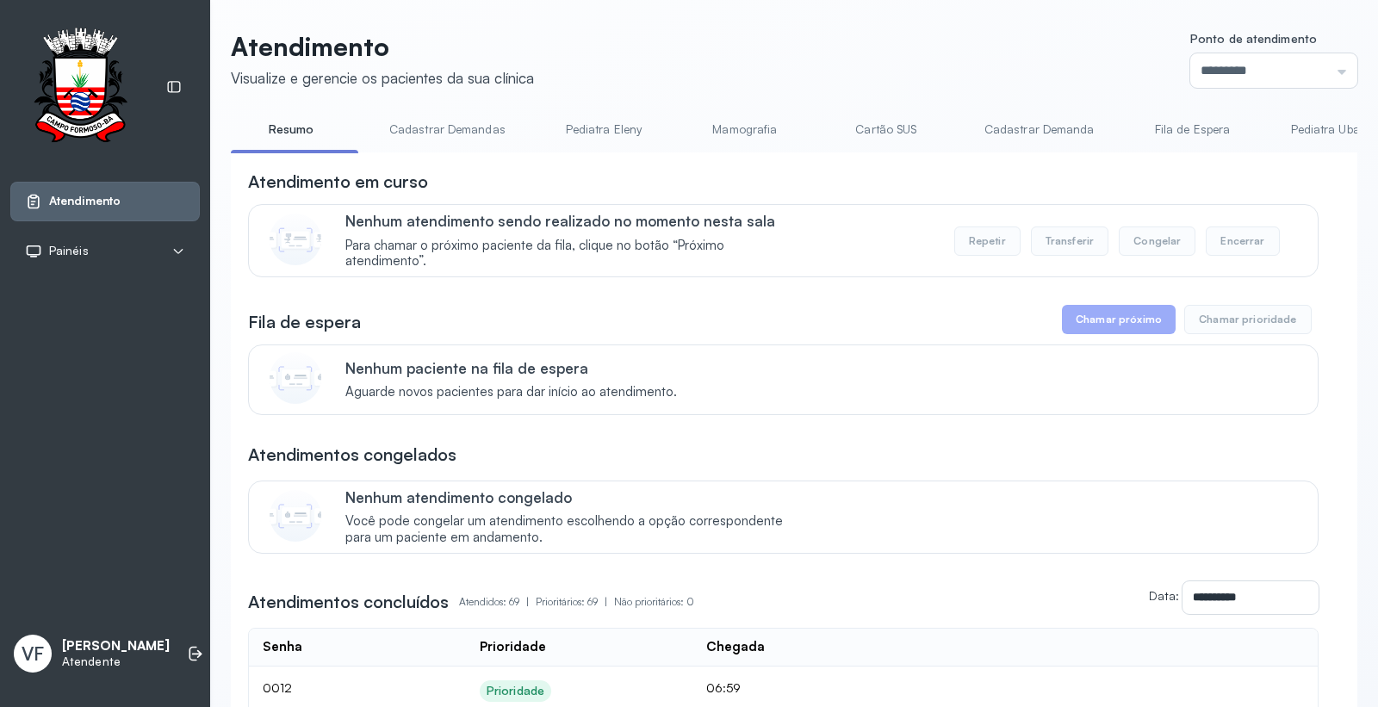
click at [284, 127] on link "Resumo" at bounding box center [291, 129] width 121 height 28
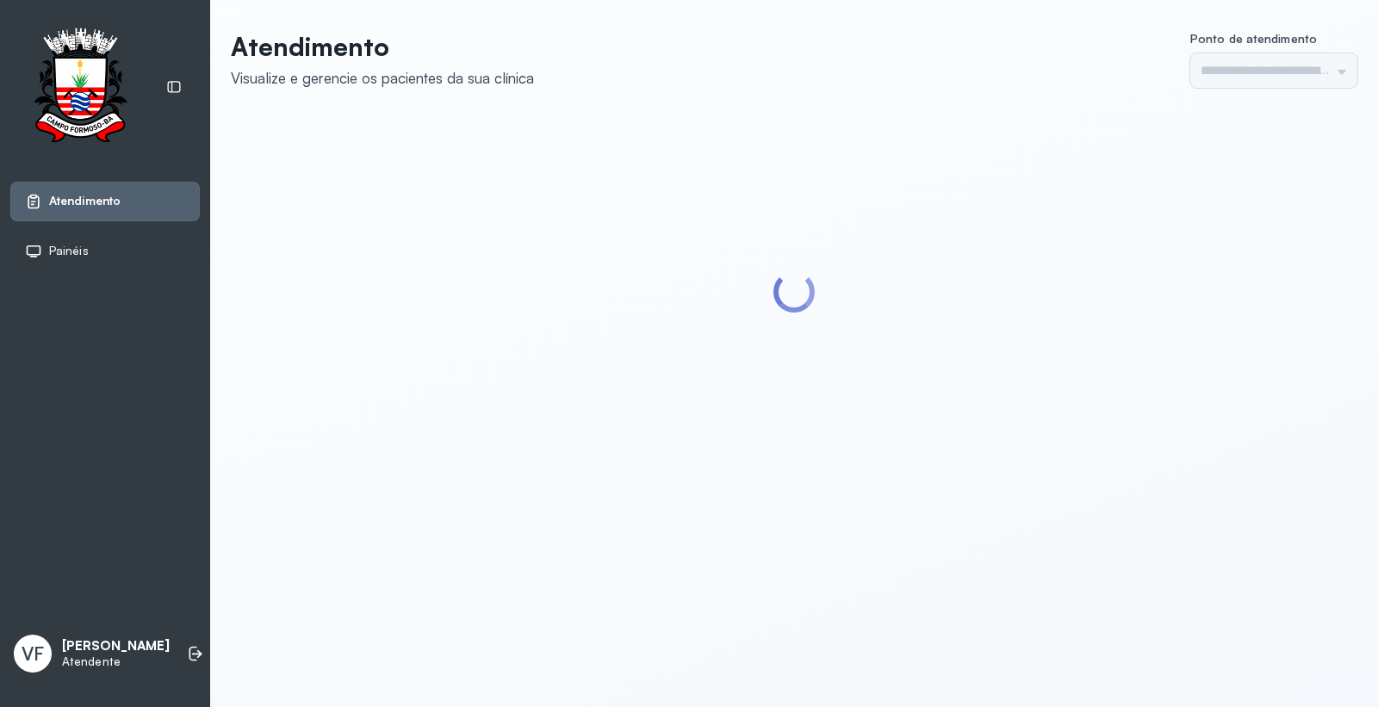
type input "*********"
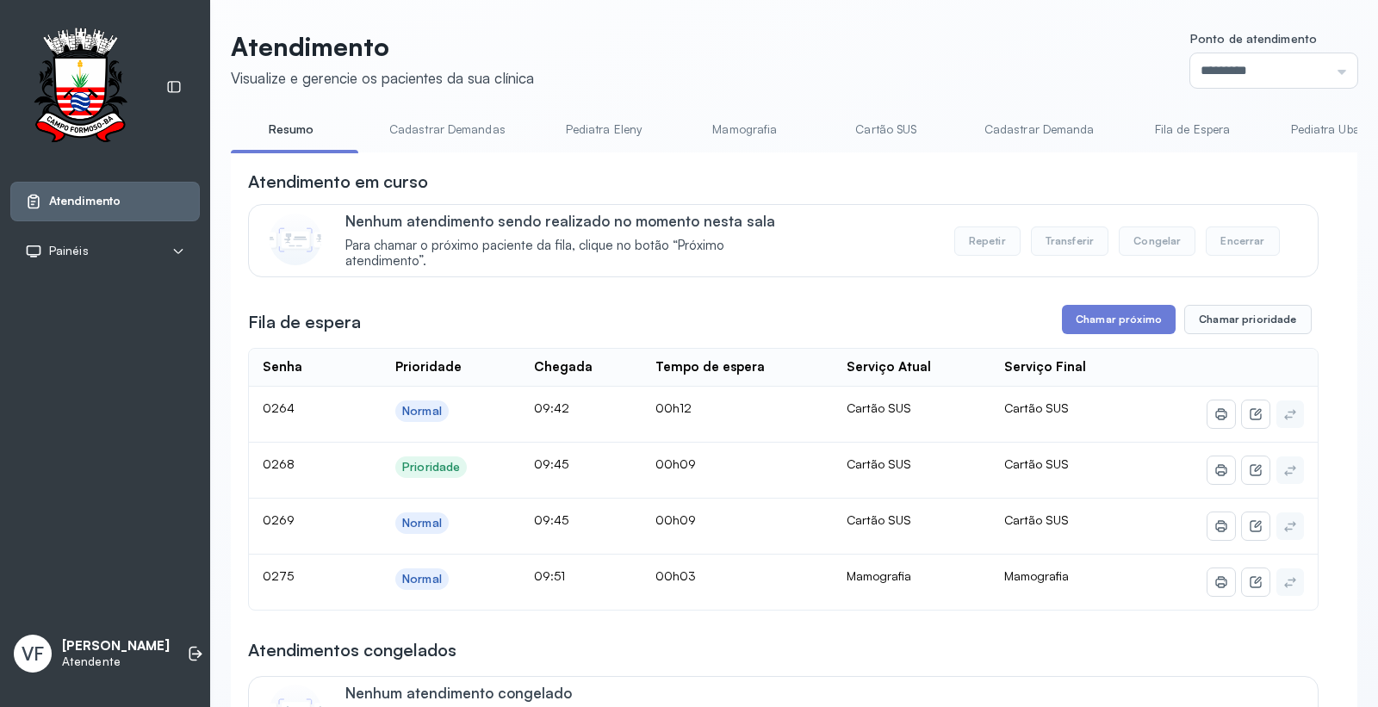
click at [458, 121] on link "Cadastrar Demandas" at bounding box center [447, 129] width 151 height 28
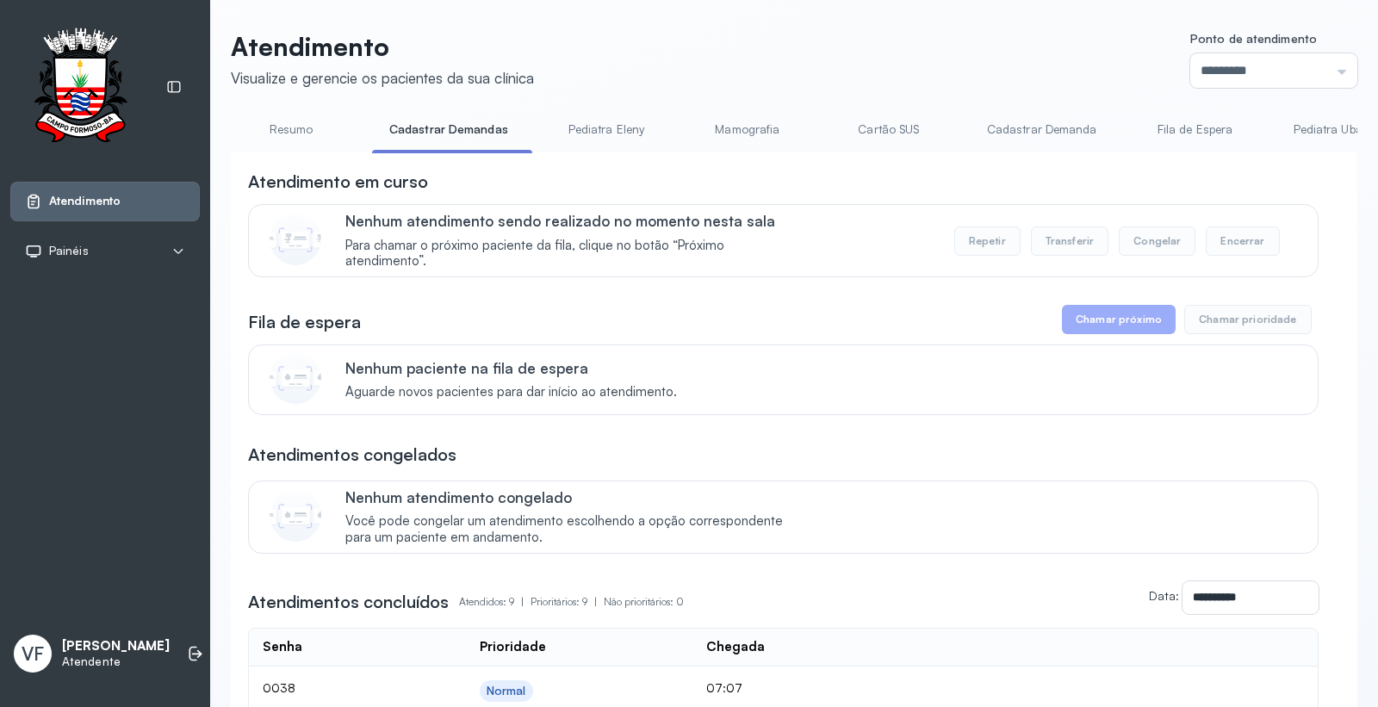
click at [280, 124] on link "Resumo" at bounding box center [291, 129] width 121 height 28
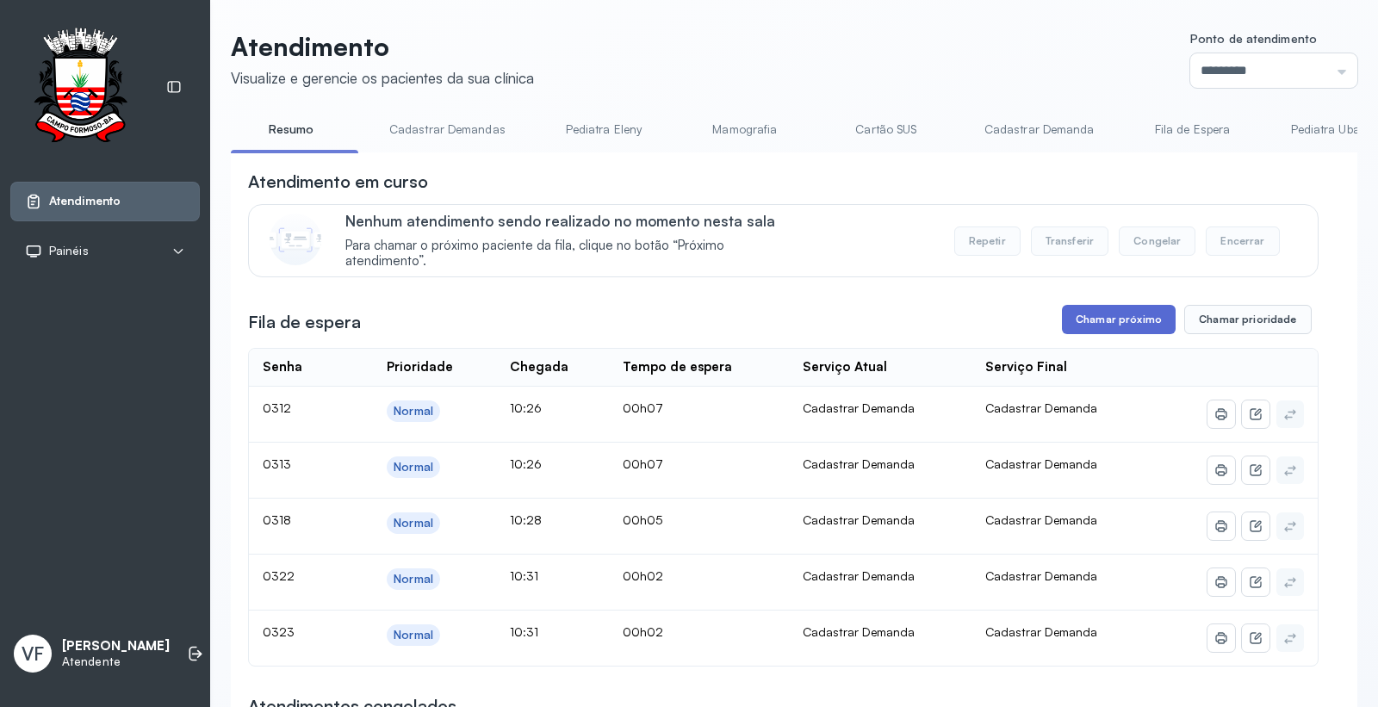
click at [1105, 319] on button "Chamar próximo" at bounding box center [1119, 319] width 114 height 29
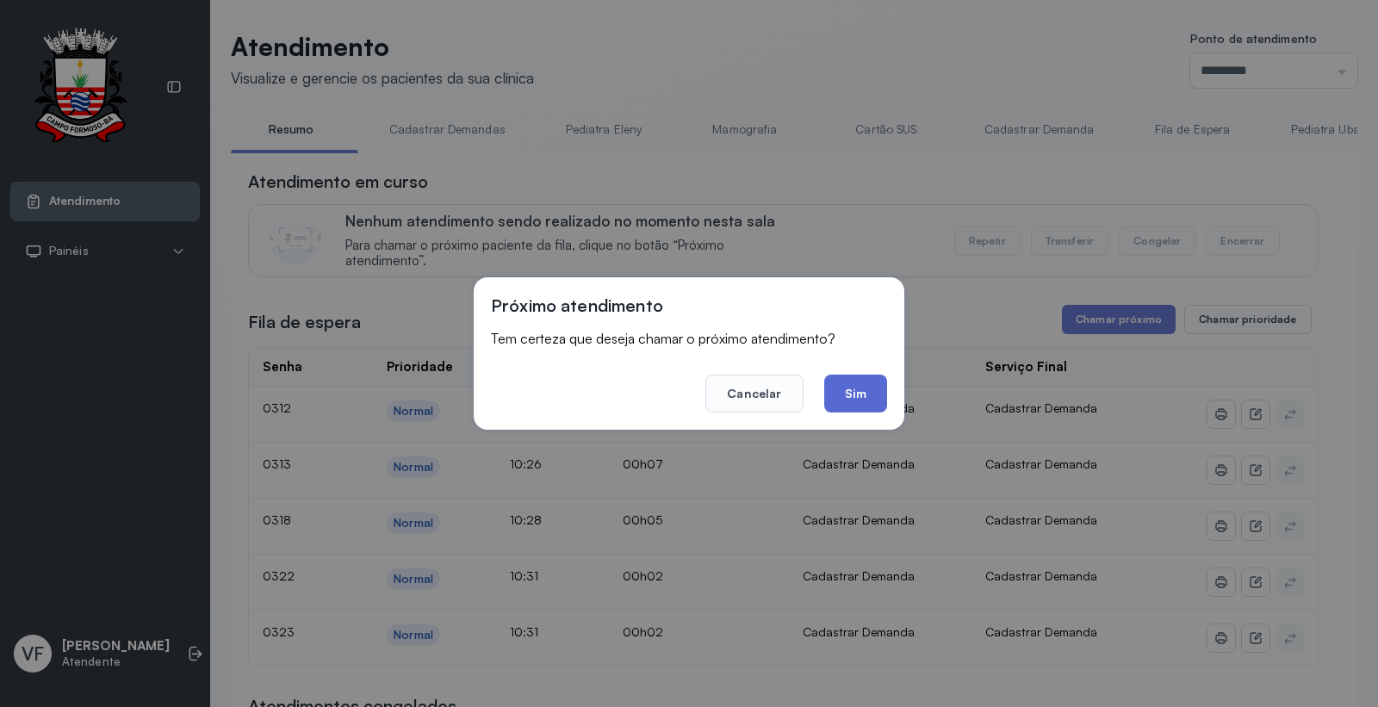
click at [854, 385] on button "Sim" at bounding box center [855, 394] width 63 height 38
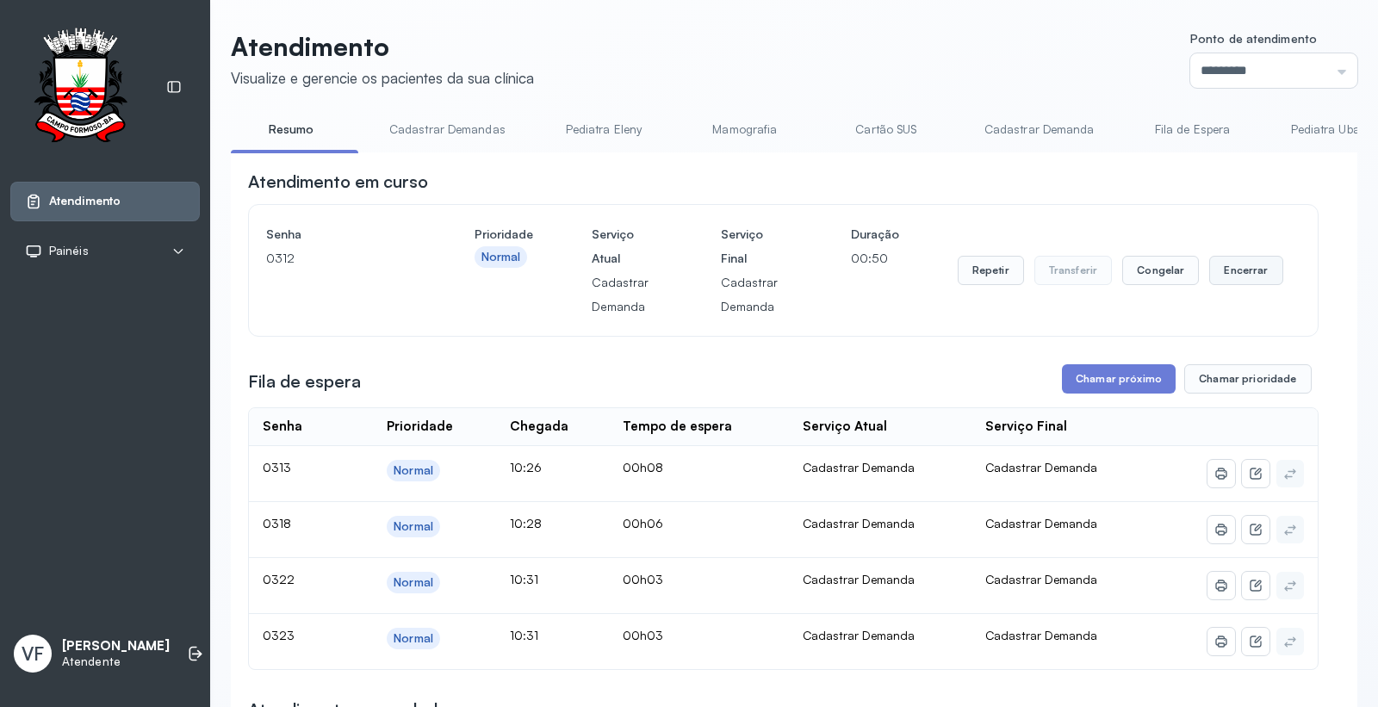
click at [1243, 269] on button "Encerrar" at bounding box center [1245, 270] width 73 height 29
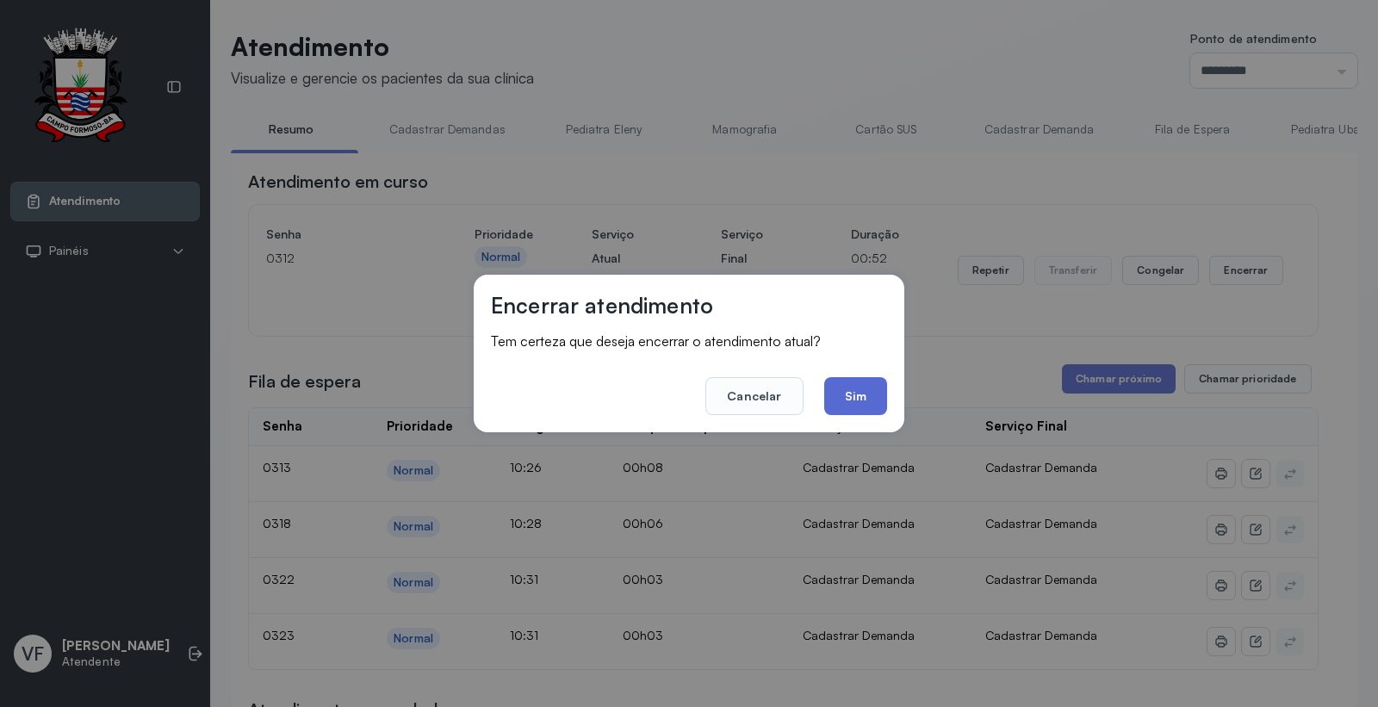
click at [842, 386] on button "Sim" at bounding box center [855, 396] width 63 height 38
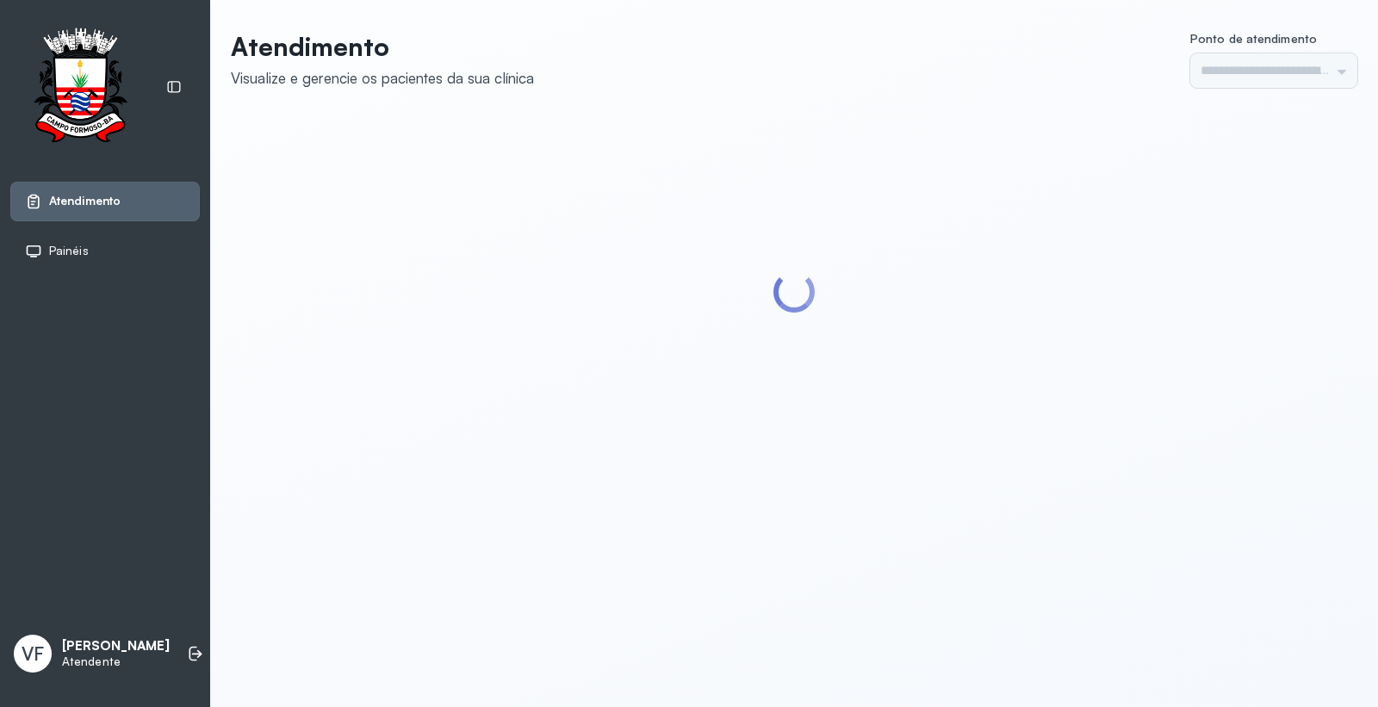
type input "*********"
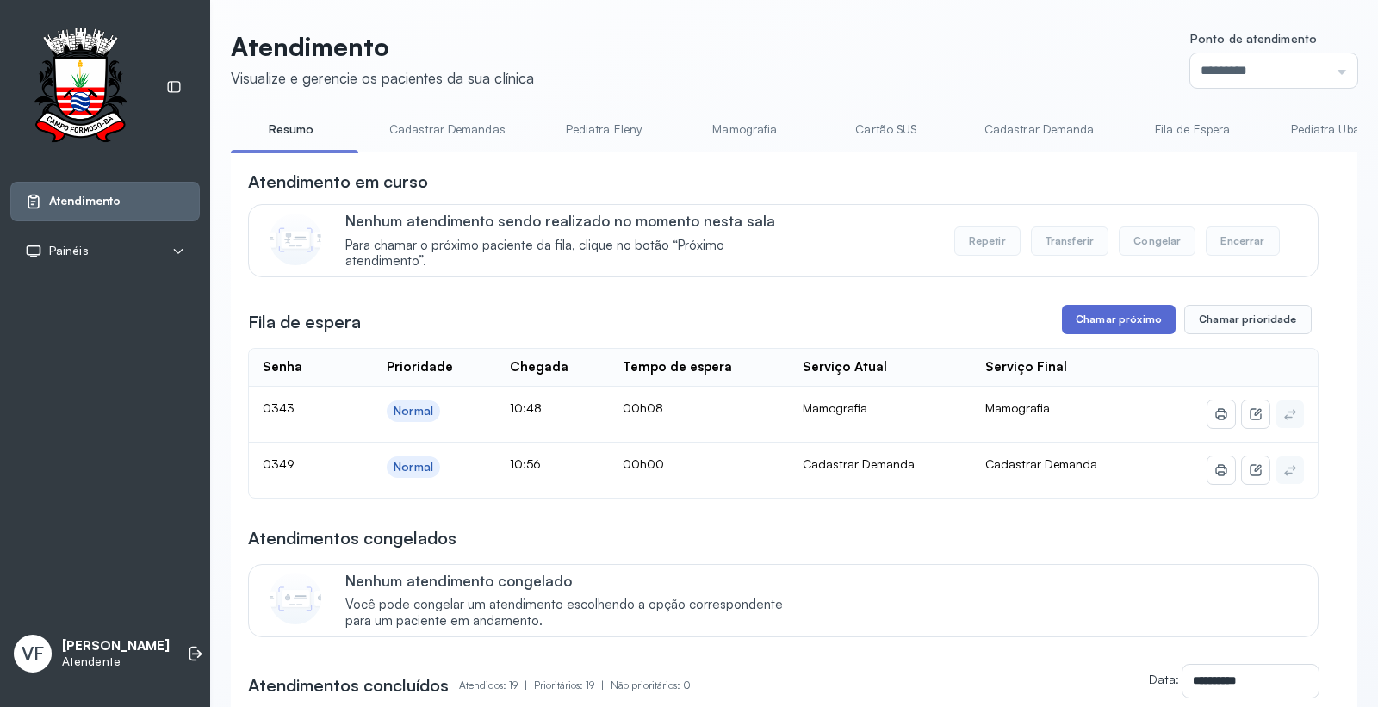
click at [1100, 317] on button "Chamar próximo" at bounding box center [1119, 319] width 114 height 29
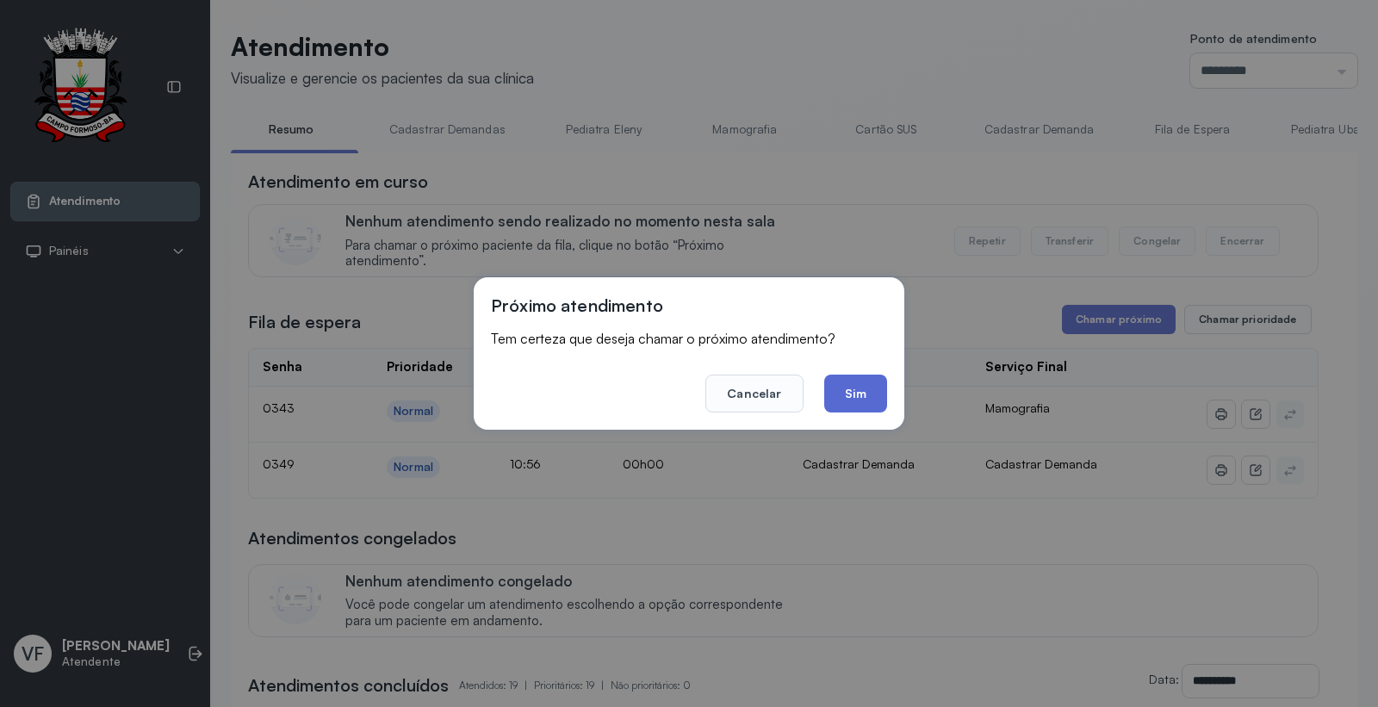
click at [851, 396] on button "Sim" at bounding box center [855, 394] width 63 height 38
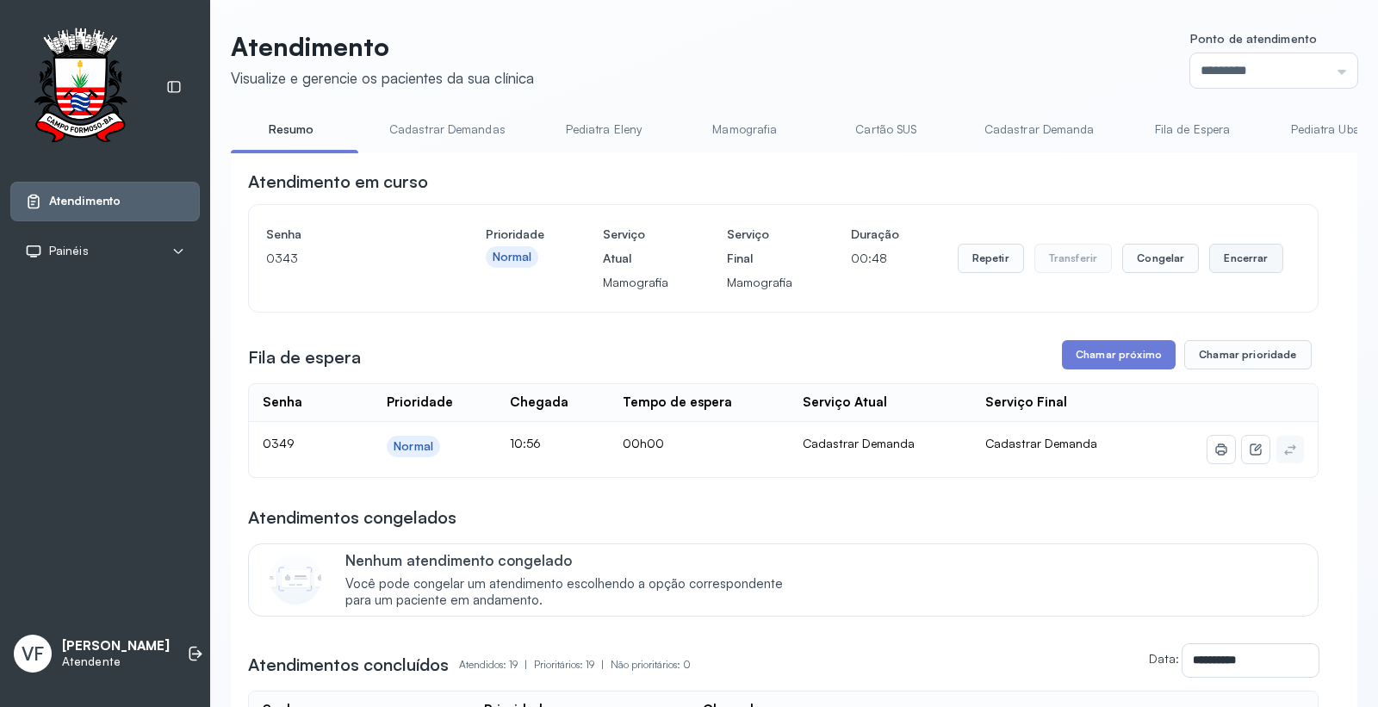
click at [1230, 252] on button "Encerrar" at bounding box center [1245, 258] width 73 height 29
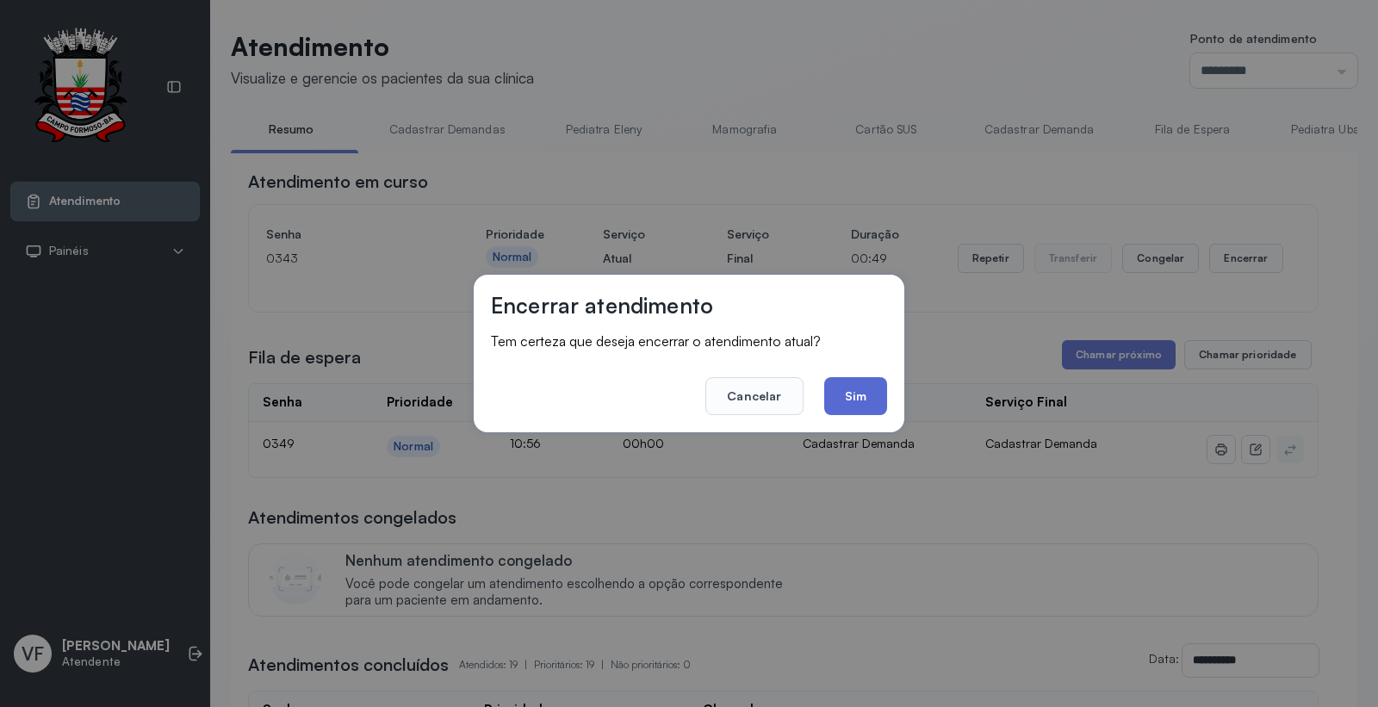
click at [848, 392] on button "Sim" at bounding box center [855, 396] width 63 height 38
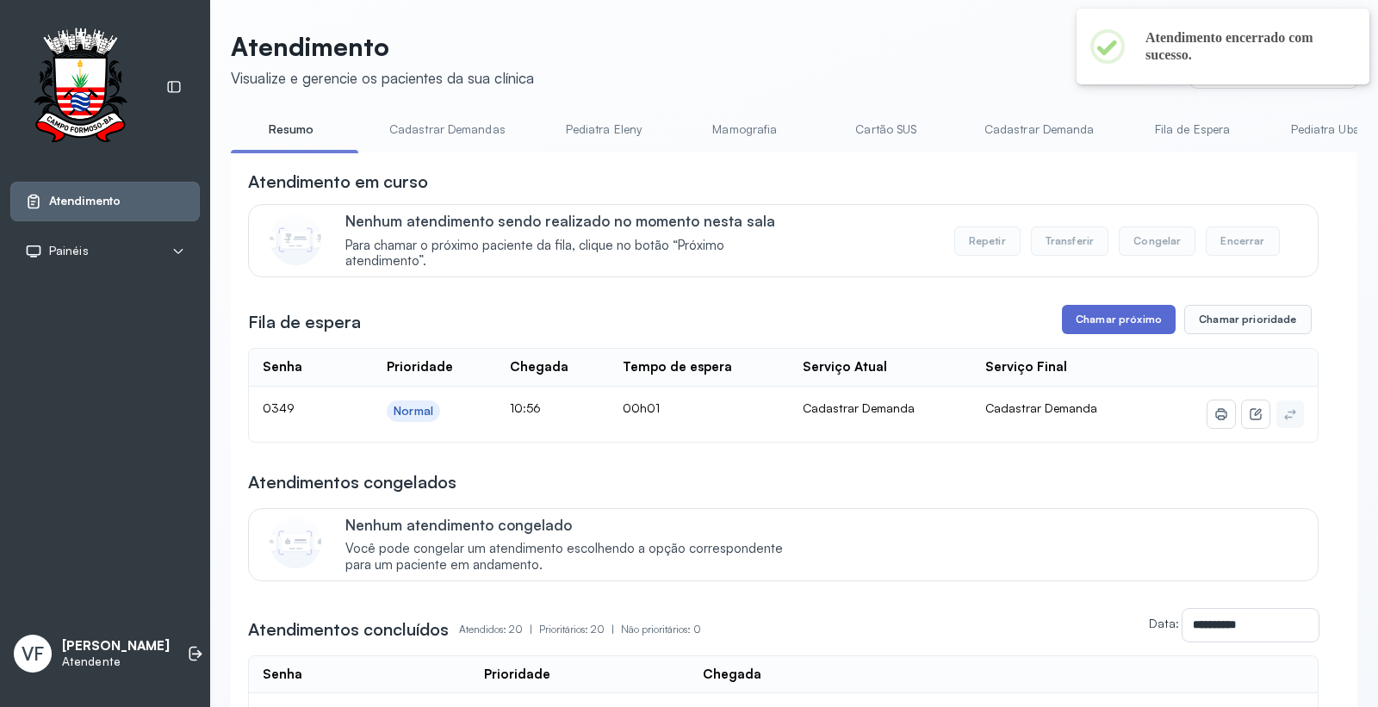
click at [1104, 325] on button "Chamar próximo" at bounding box center [1119, 319] width 114 height 29
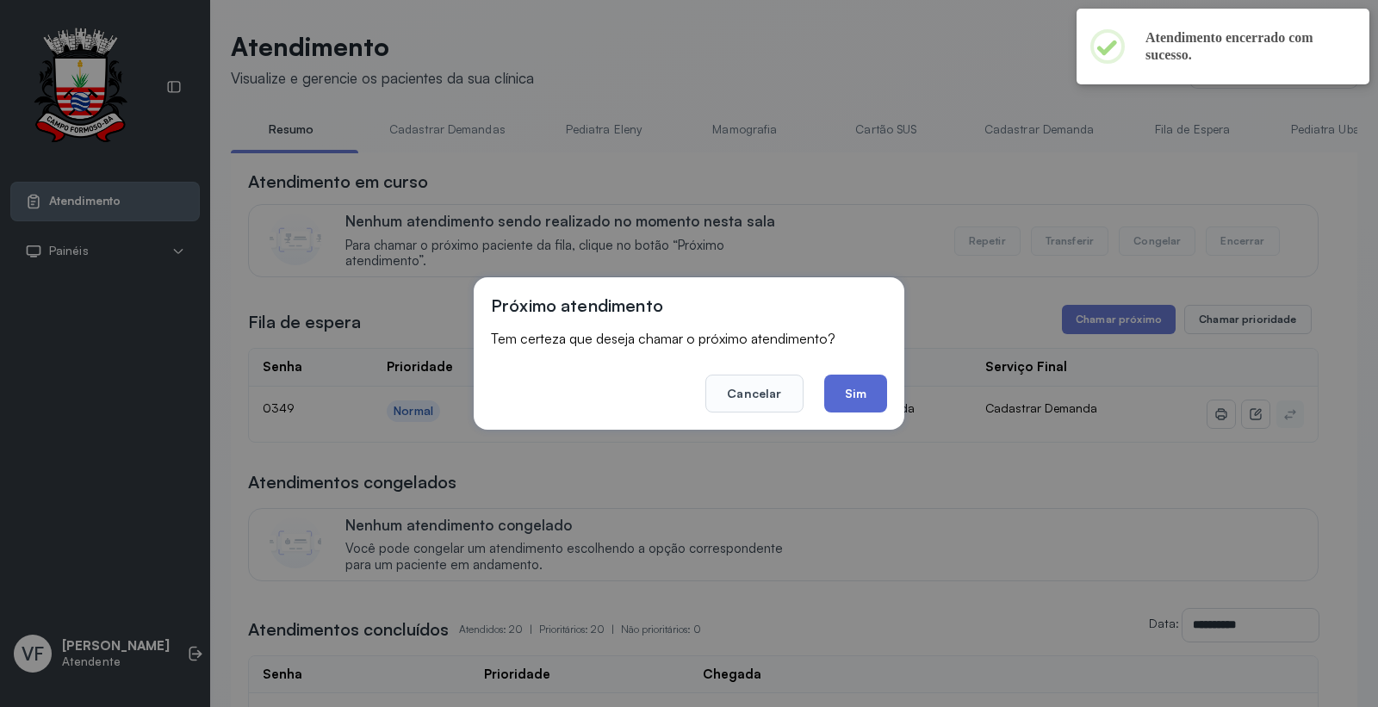
click at [856, 391] on button "Sim" at bounding box center [855, 394] width 63 height 38
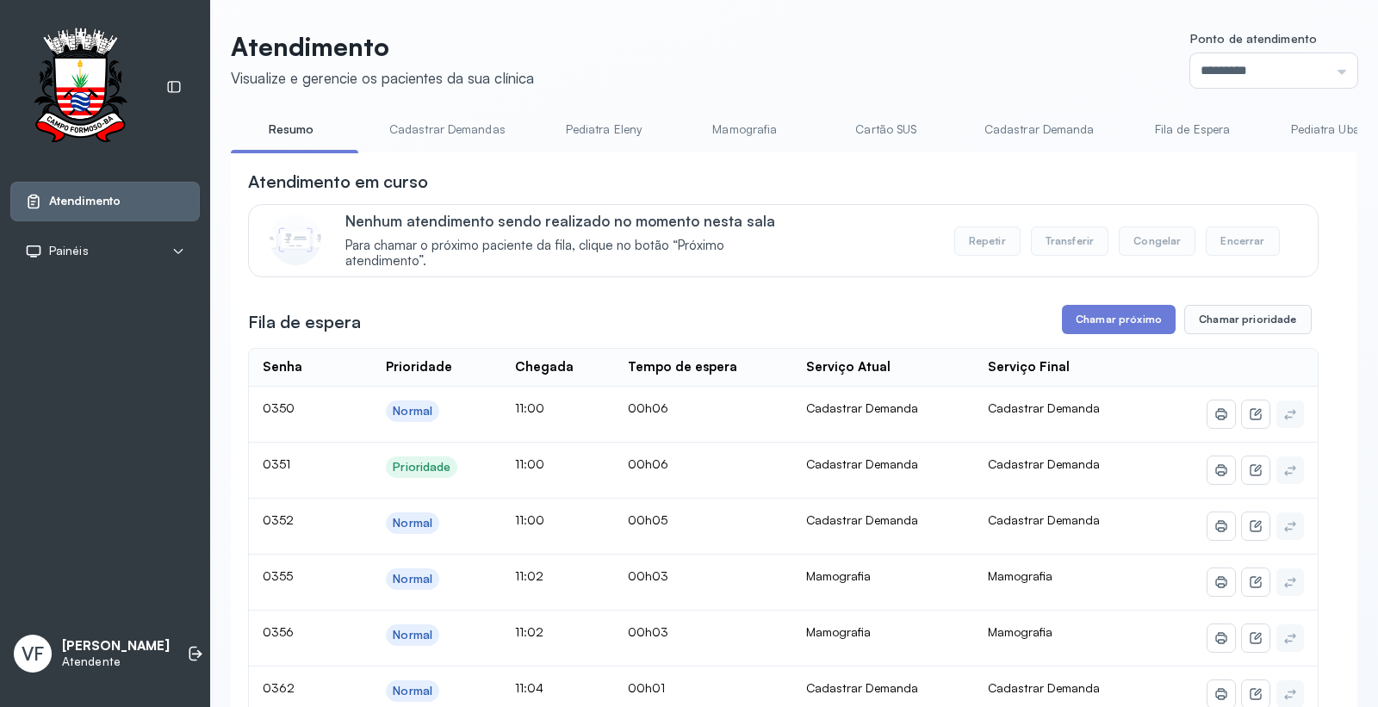
click at [1106, 324] on button "Chamar próximo" at bounding box center [1119, 319] width 114 height 29
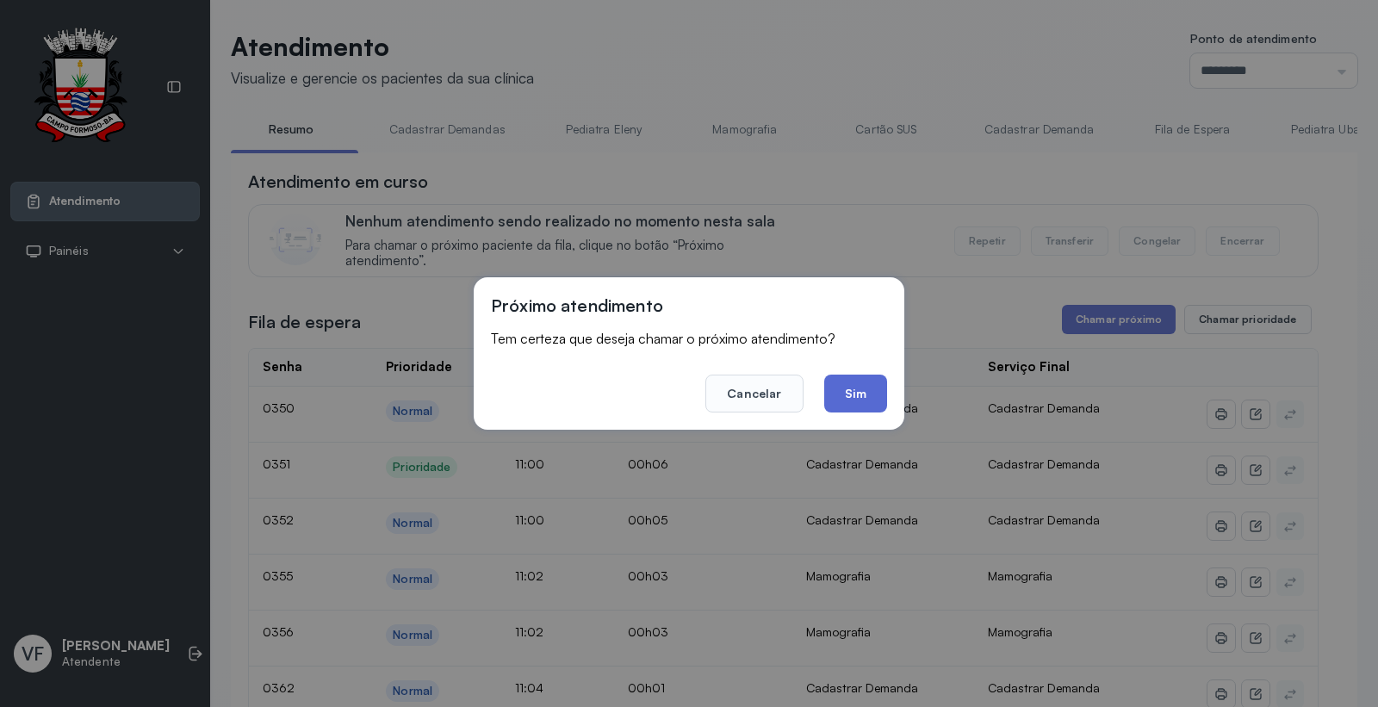
click at [851, 376] on button "Sim" at bounding box center [855, 394] width 63 height 38
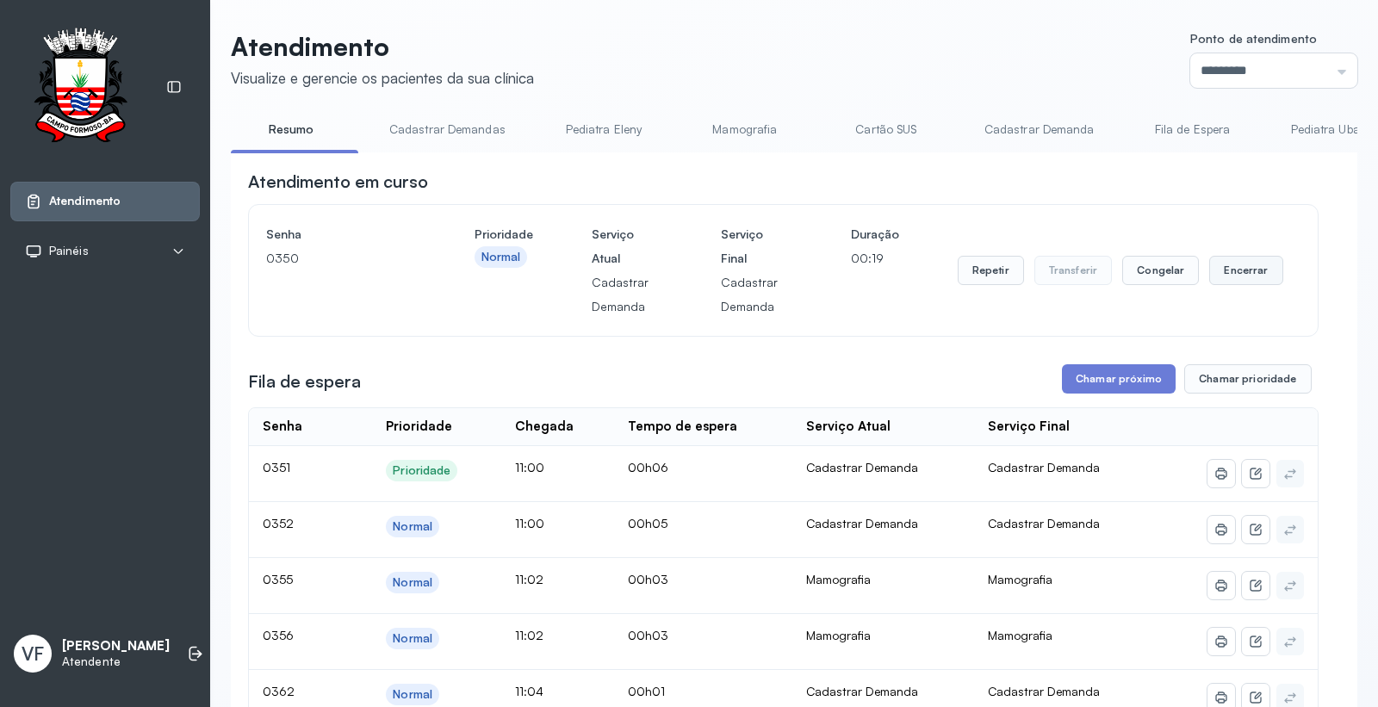
click at [1236, 270] on button "Encerrar" at bounding box center [1245, 270] width 73 height 29
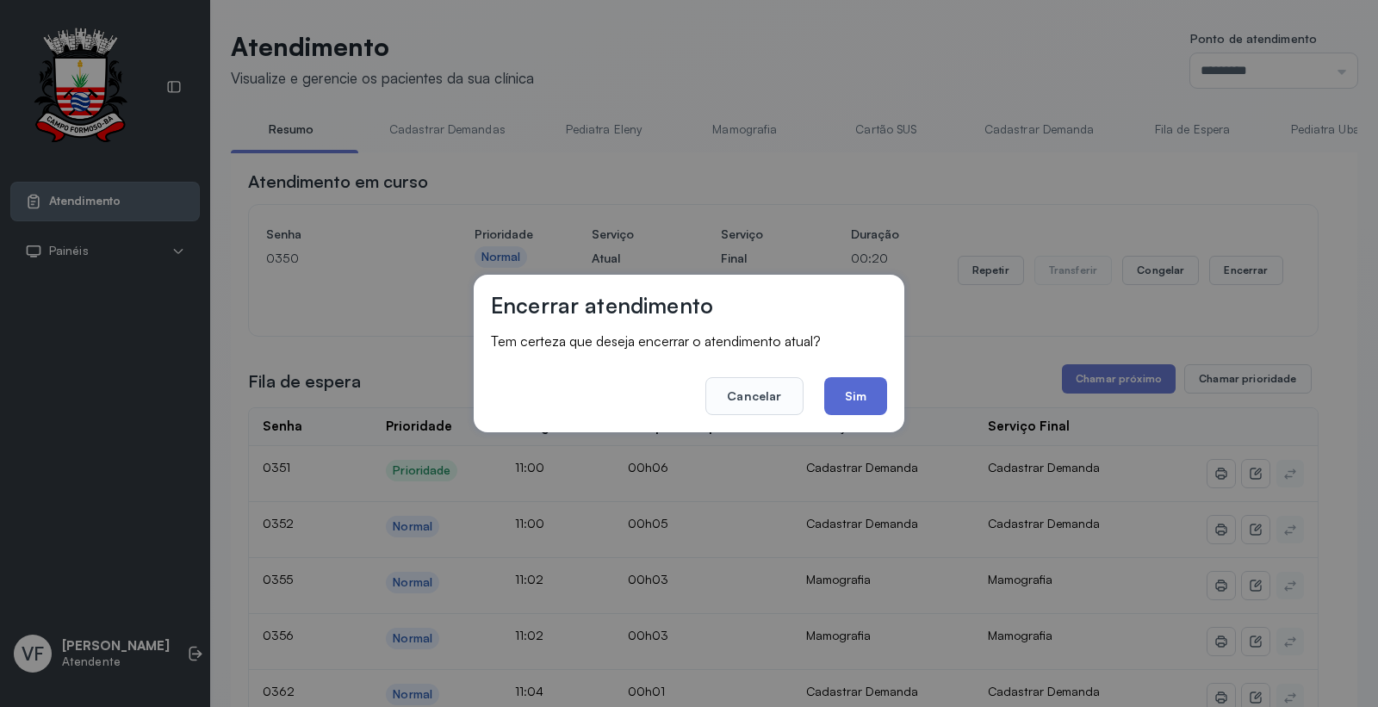
click at [856, 392] on button "Sim" at bounding box center [855, 396] width 63 height 38
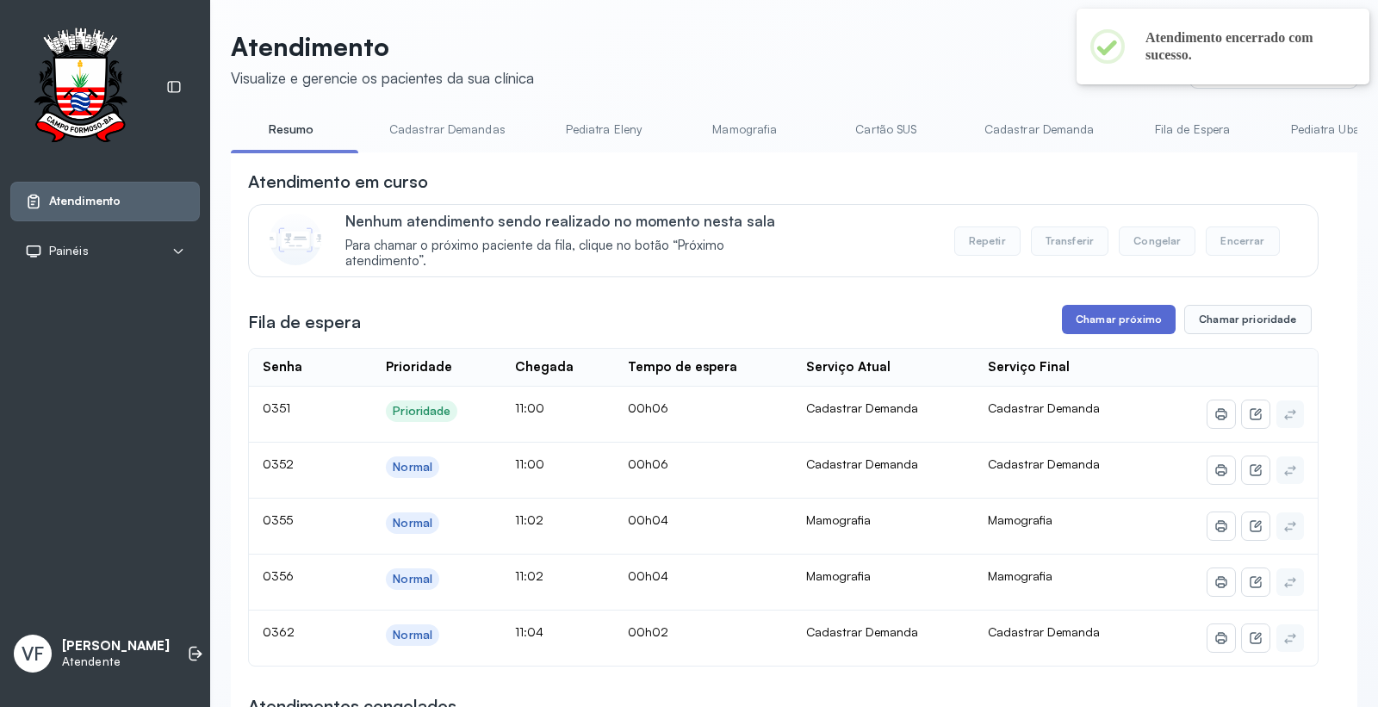
click at [1134, 311] on button "Chamar próximo" at bounding box center [1119, 319] width 114 height 29
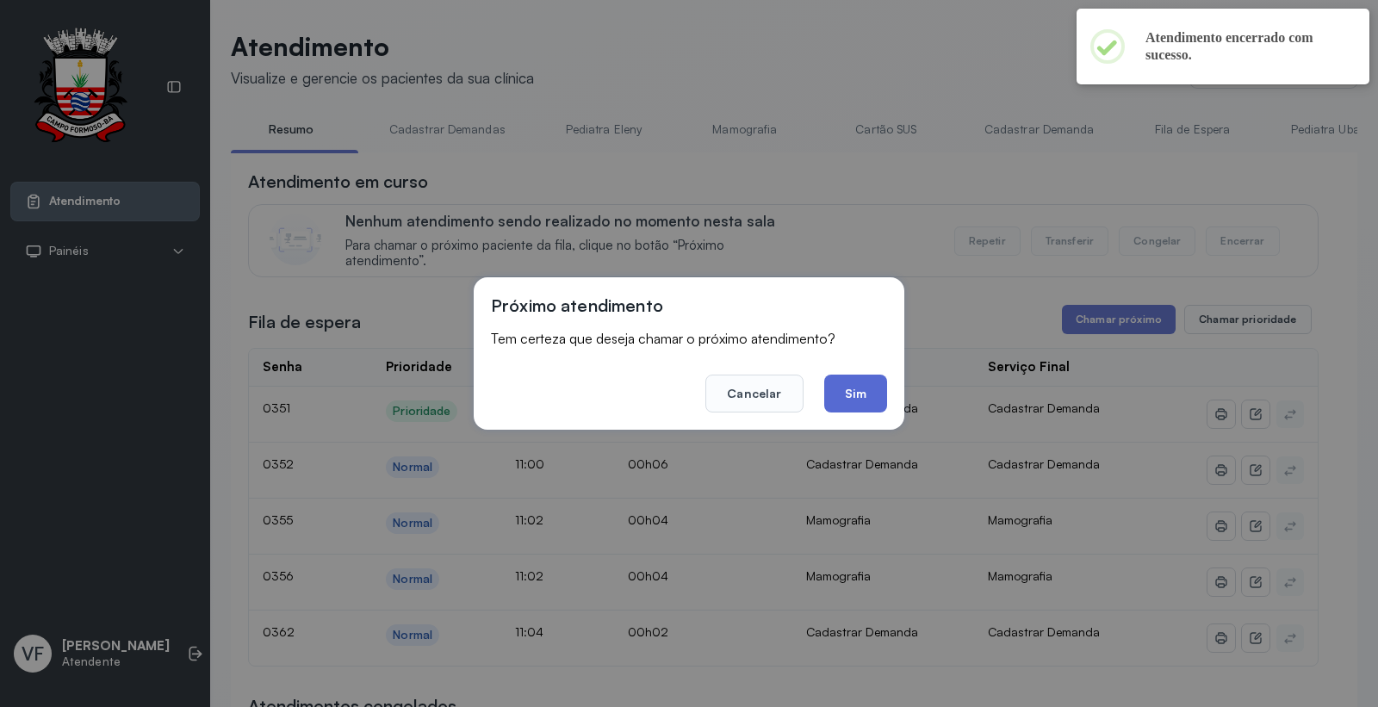
click at [862, 380] on button "Sim" at bounding box center [855, 394] width 63 height 38
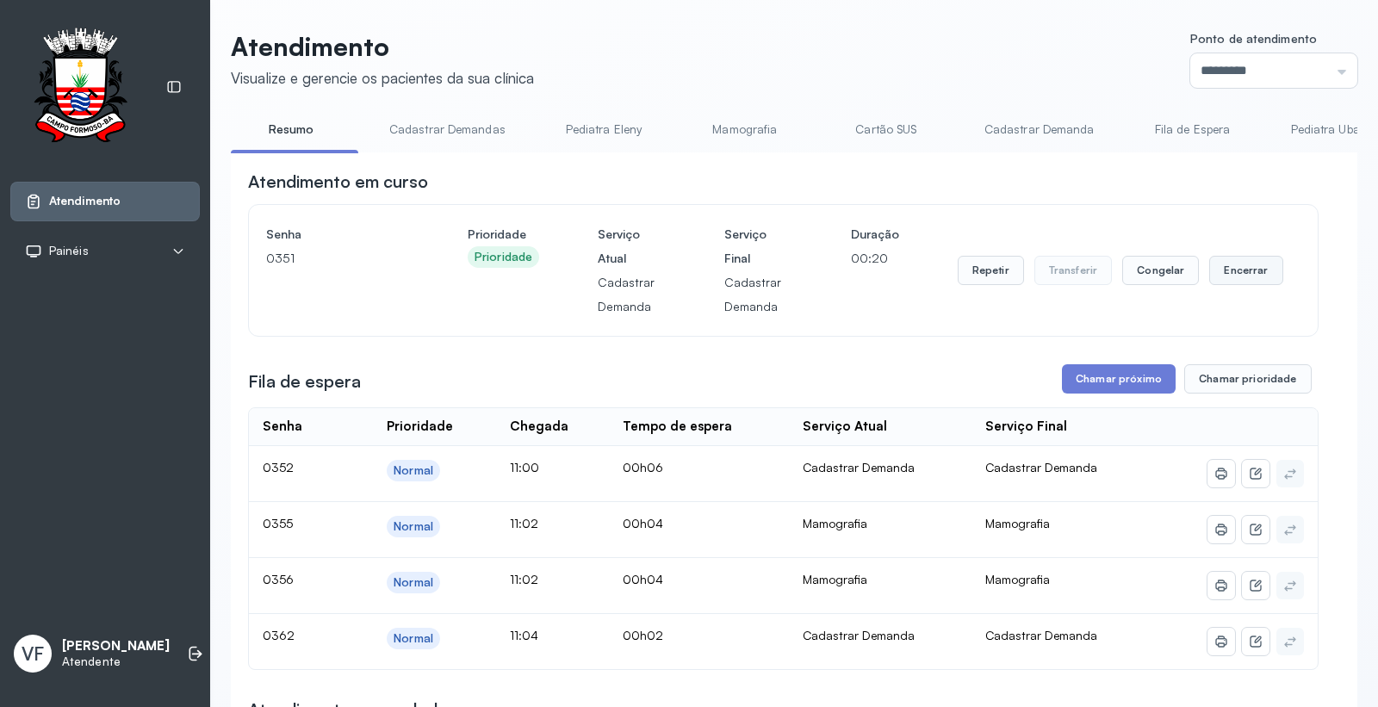
click at [1234, 270] on button "Encerrar" at bounding box center [1245, 270] width 73 height 29
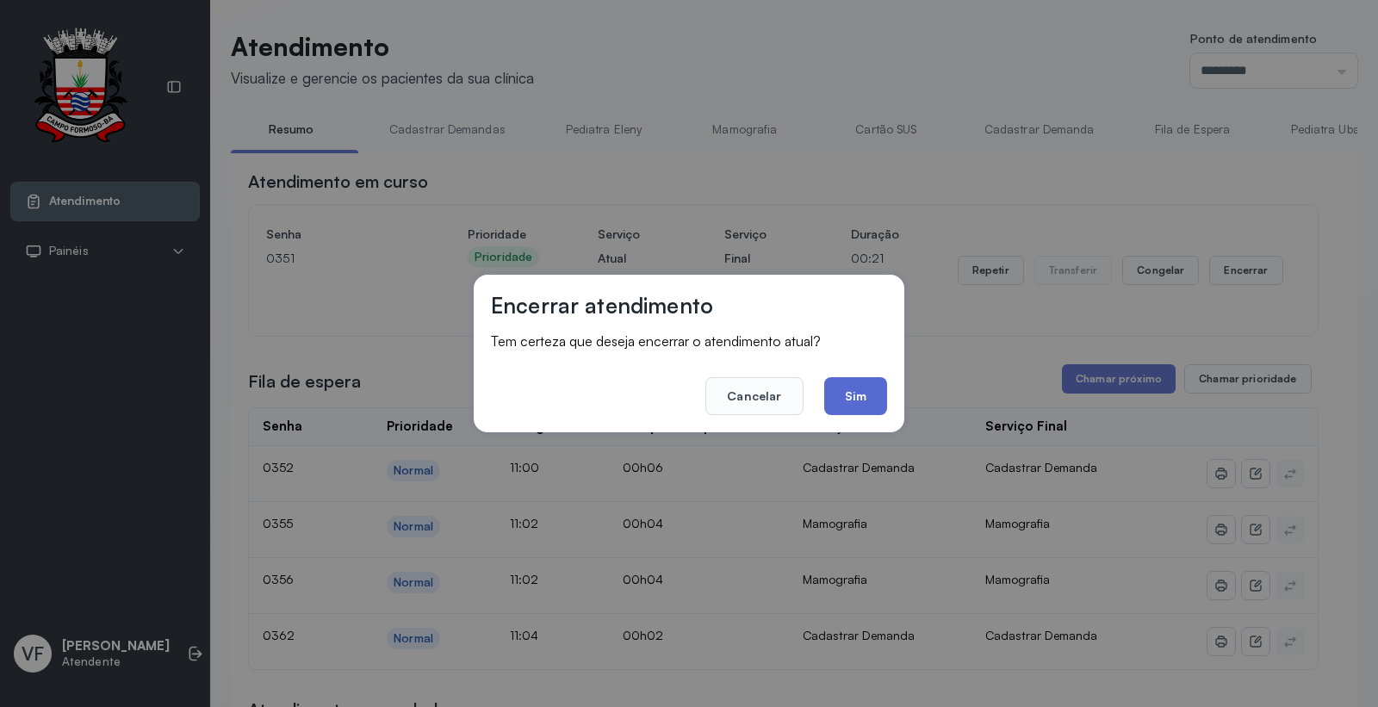
click at [850, 394] on button "Sim" at bounding box center [855, 396] width 63 height 38
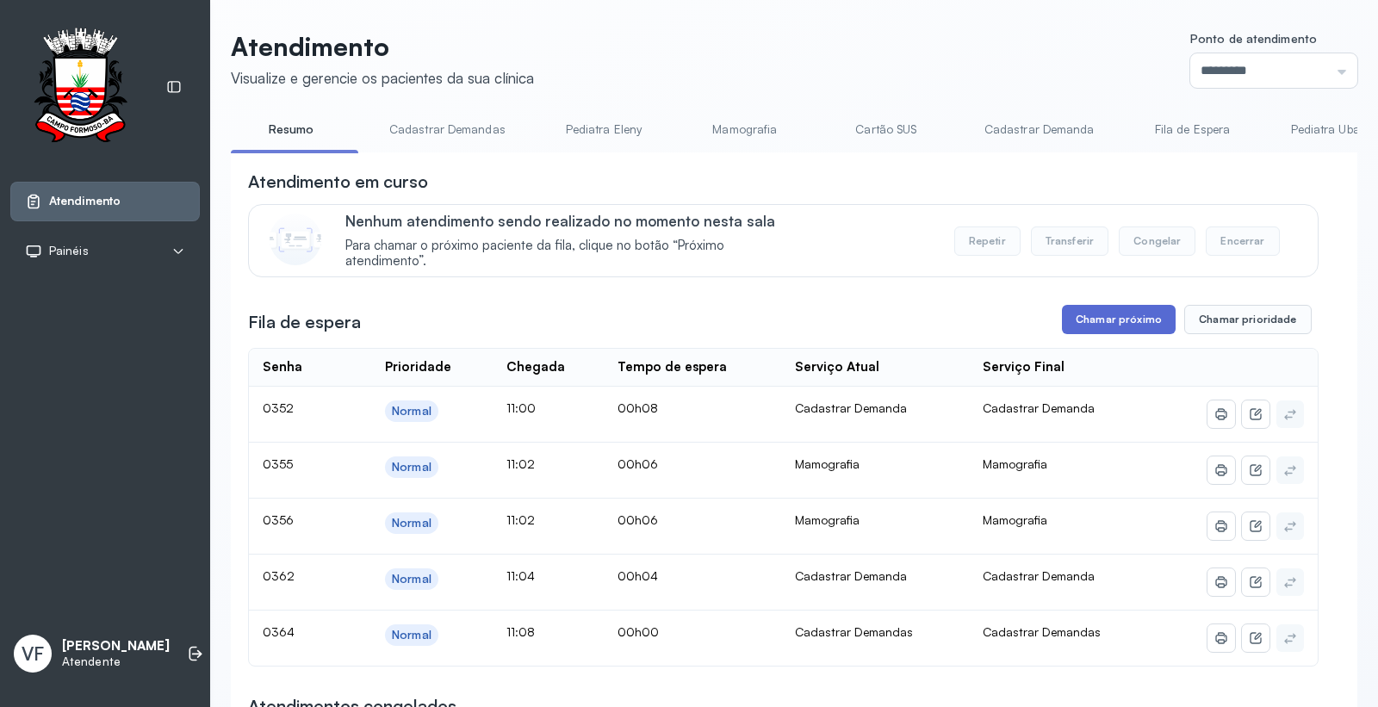
click at [1113, 308] on button "Chamar próximo" at bounding box center [1119, 319] width 114 height 29
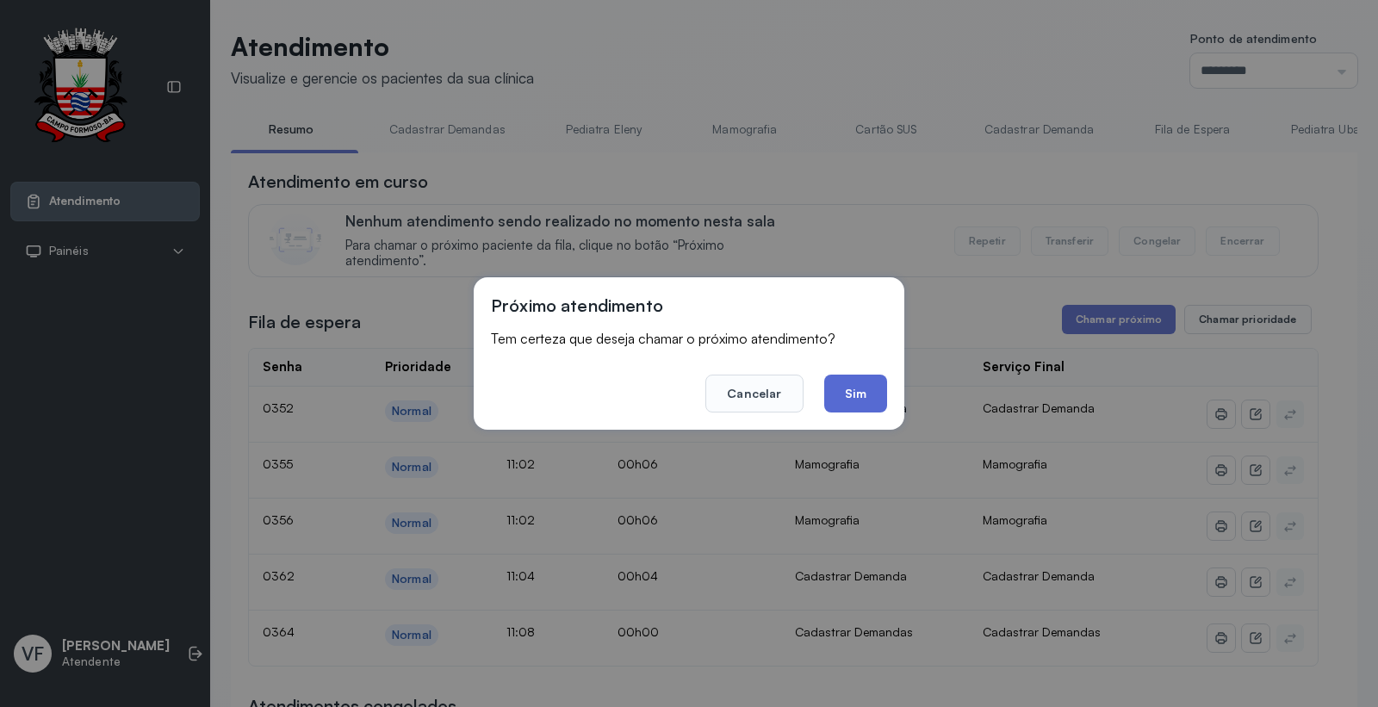
click at [853, 388] on button "Sim" at bounding box center [855, 394] width 63 height 38
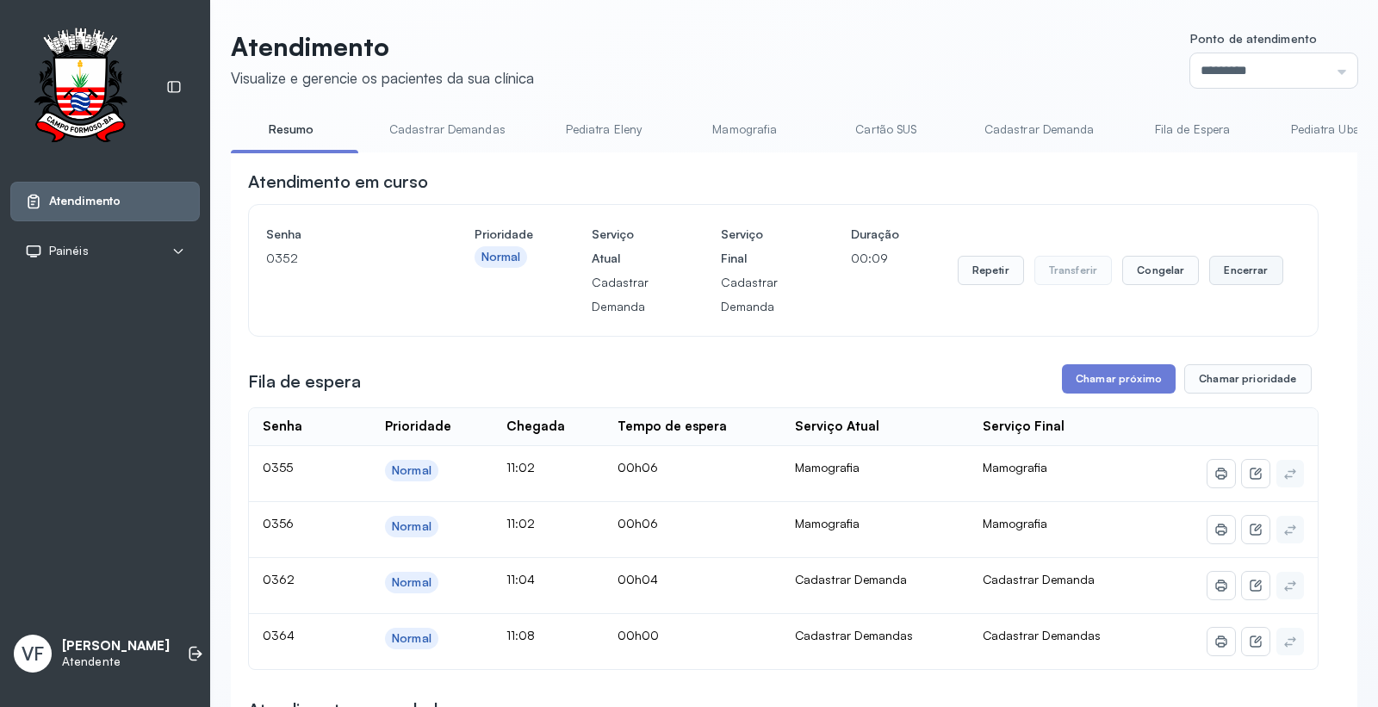
click at [1230, 268] on button "Encerrar" at bounding box center [1245, 270] width 73 height 29
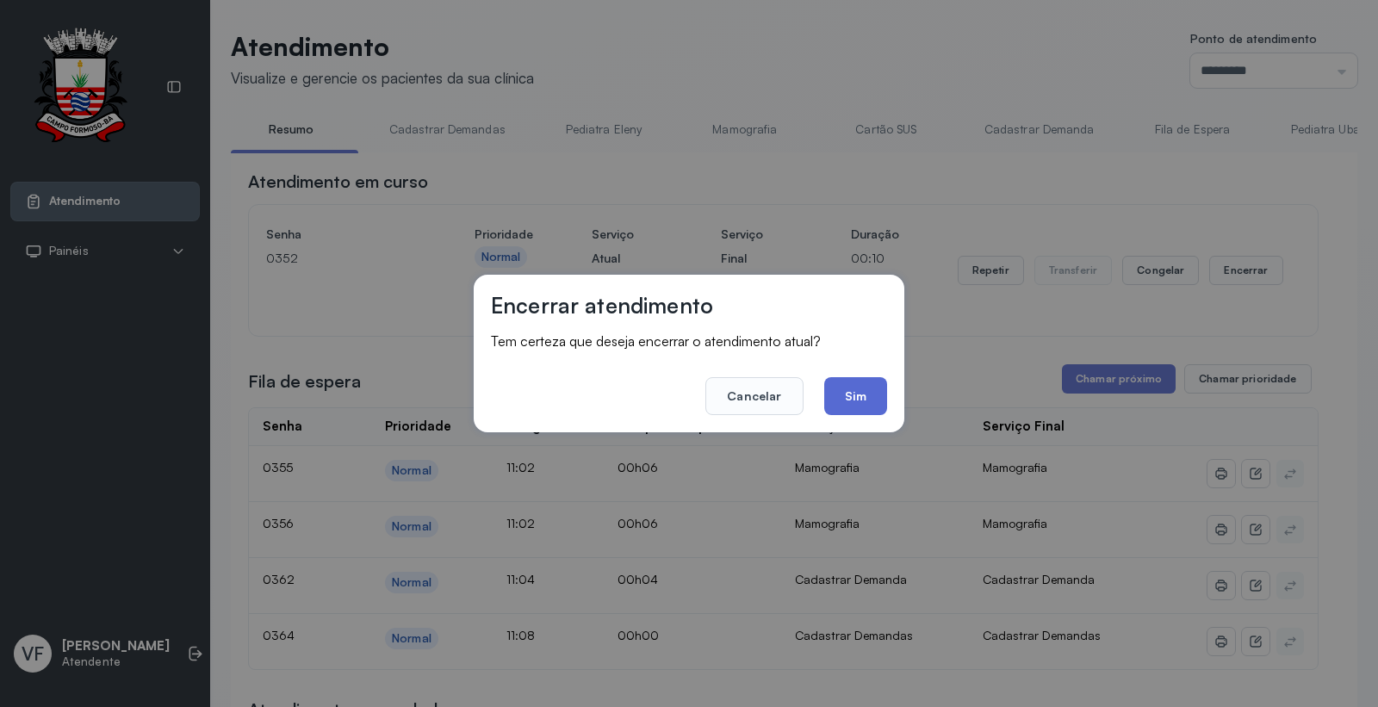
click at [846, 390] on button "Sim" at bounding box center [855, 396] width 63 height 38
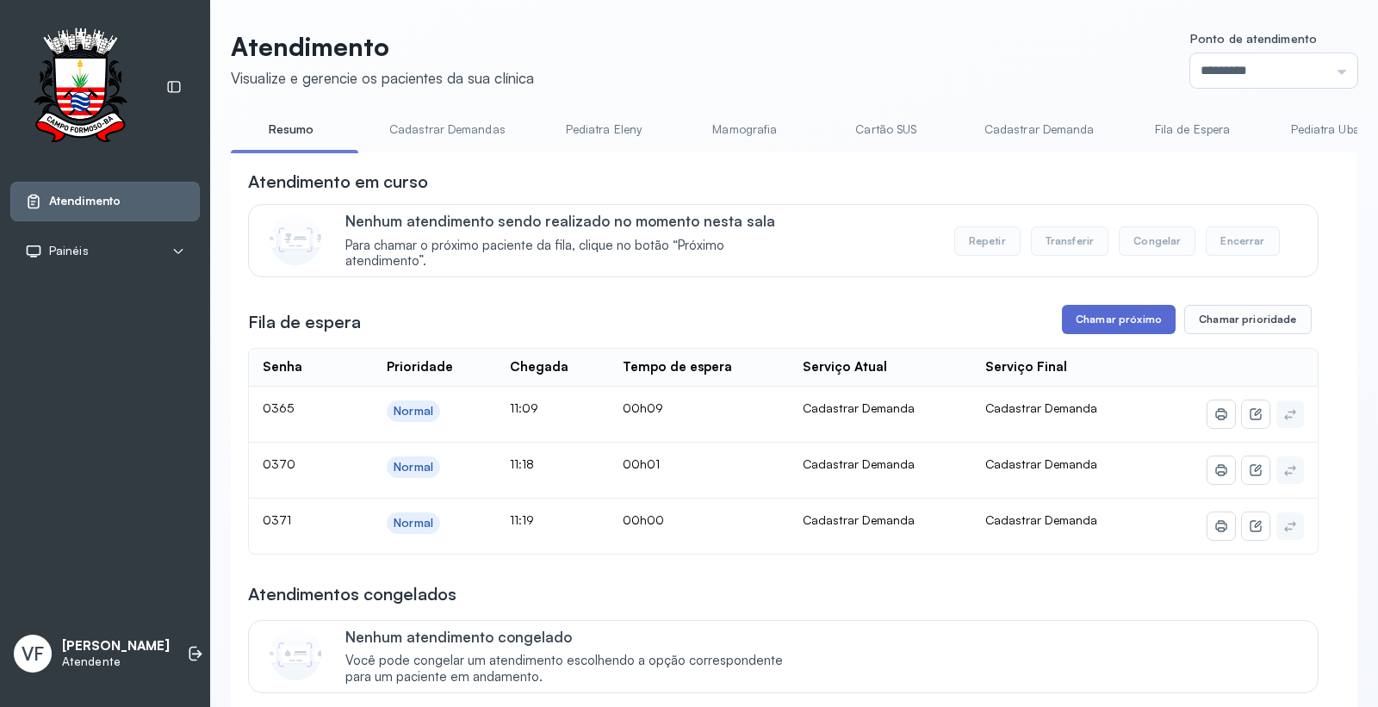
click at [1098, 314] on button "Chamar próximo" at bounding box center [1119, 319] width 114 height 29
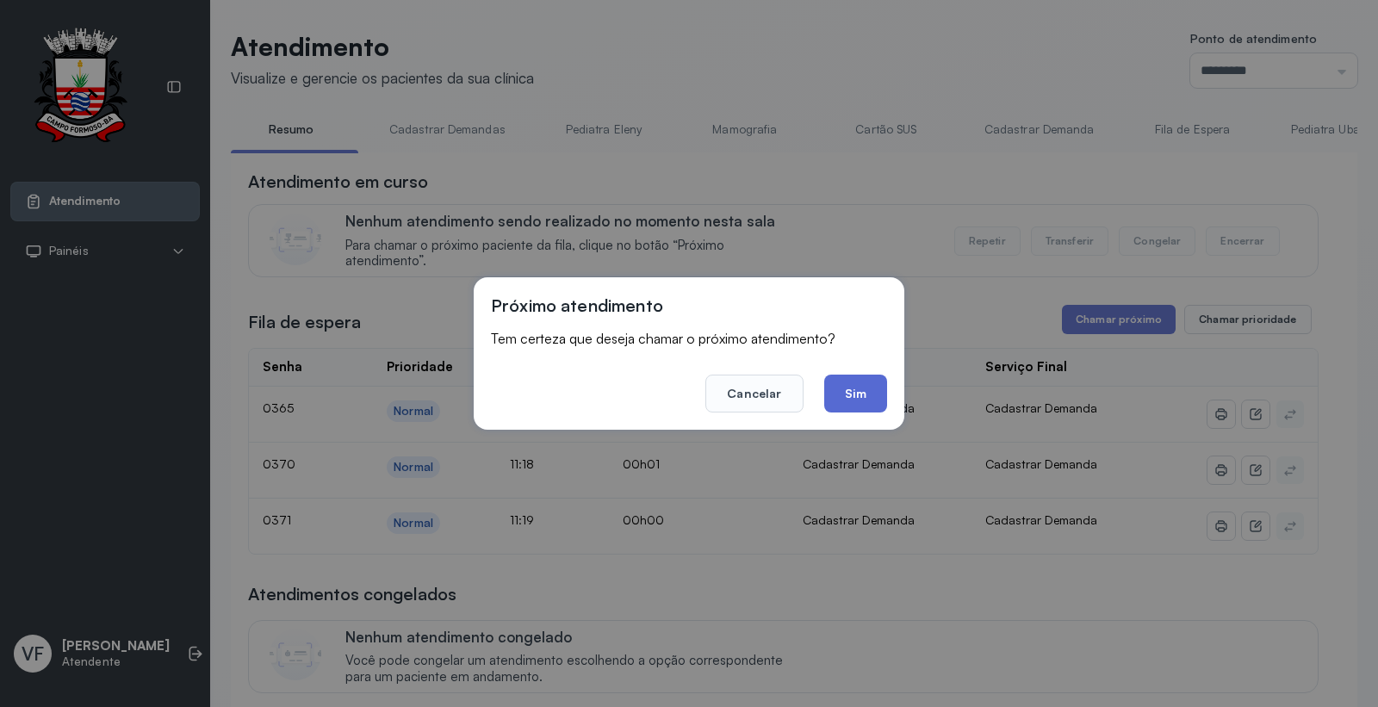
click at [867, 403] on button "Sim" at bounding box center [855, 394] width 63 height 38
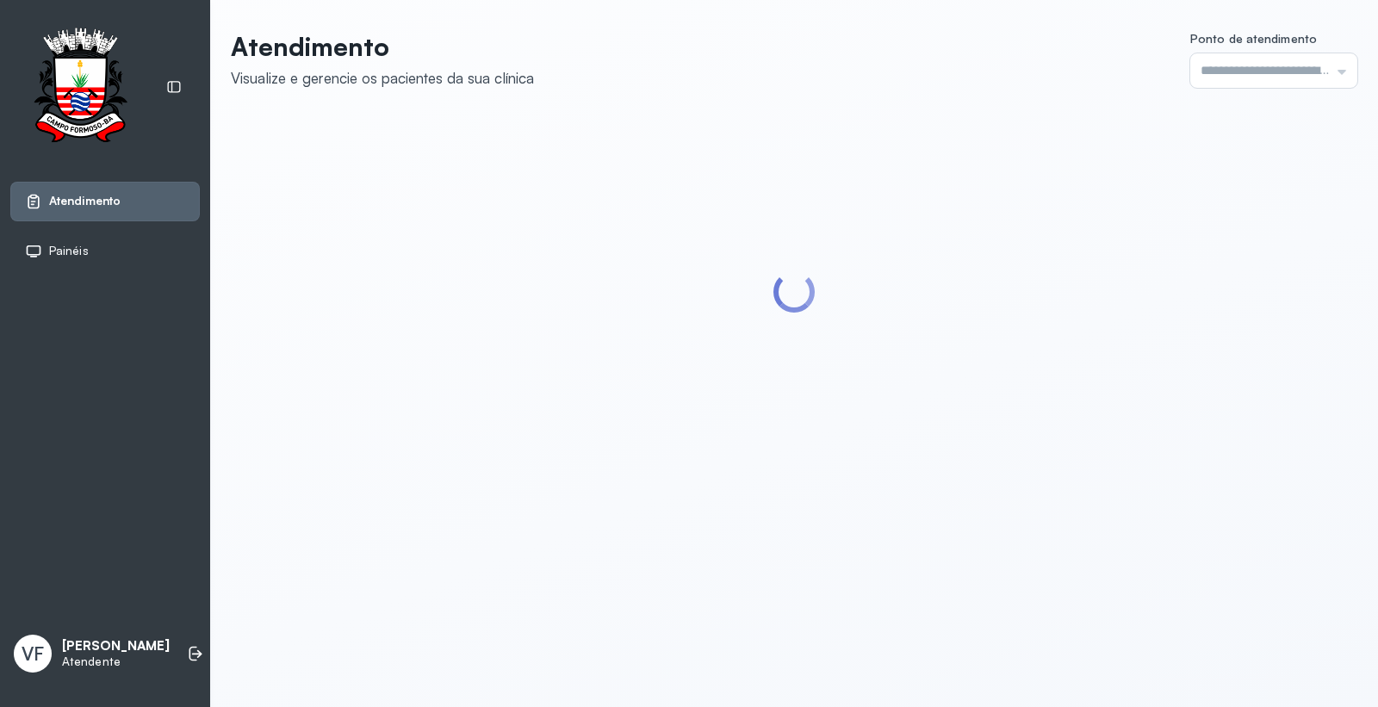
type input "*********"
